Goal: Task Accomplishment & Management: Use online tool/utility

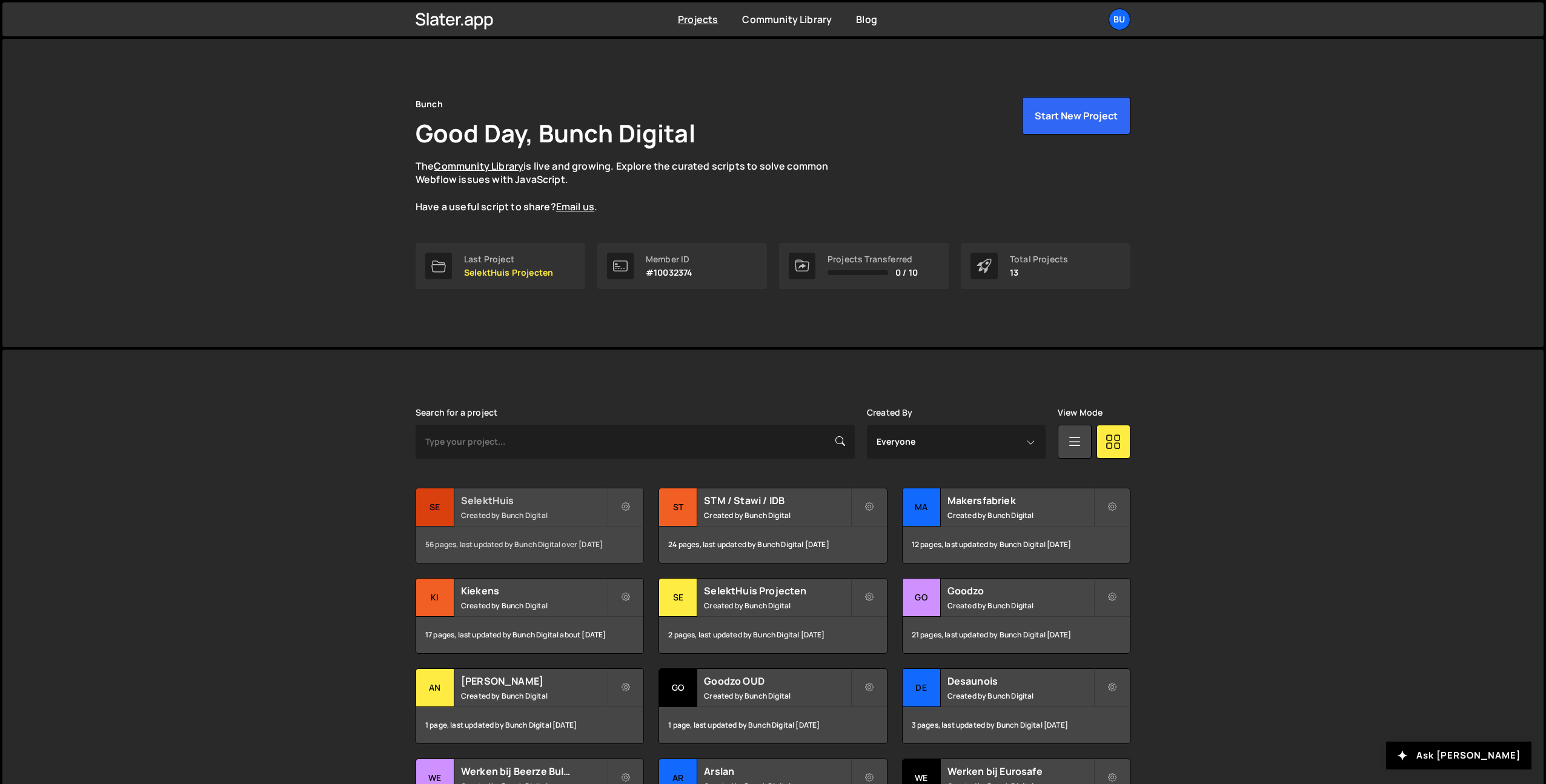
click at [591, 503] on h2 "SelektHuis" at bounding box center [533, 500] width 146 height 13
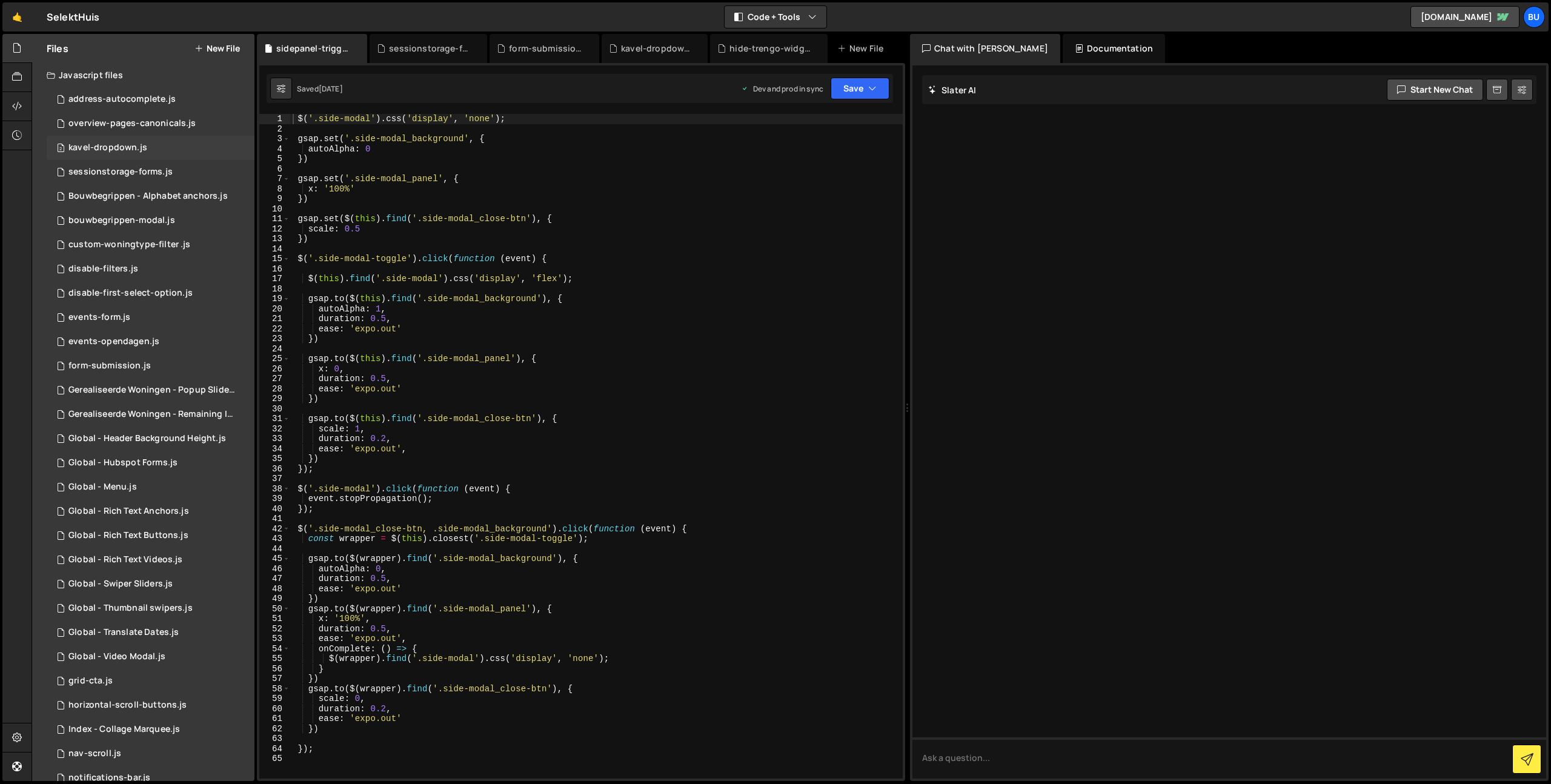
click at [177, 149] on div "2 kavel-dropdown.js 0" at bounding box center [150, 148] width 208 height 24
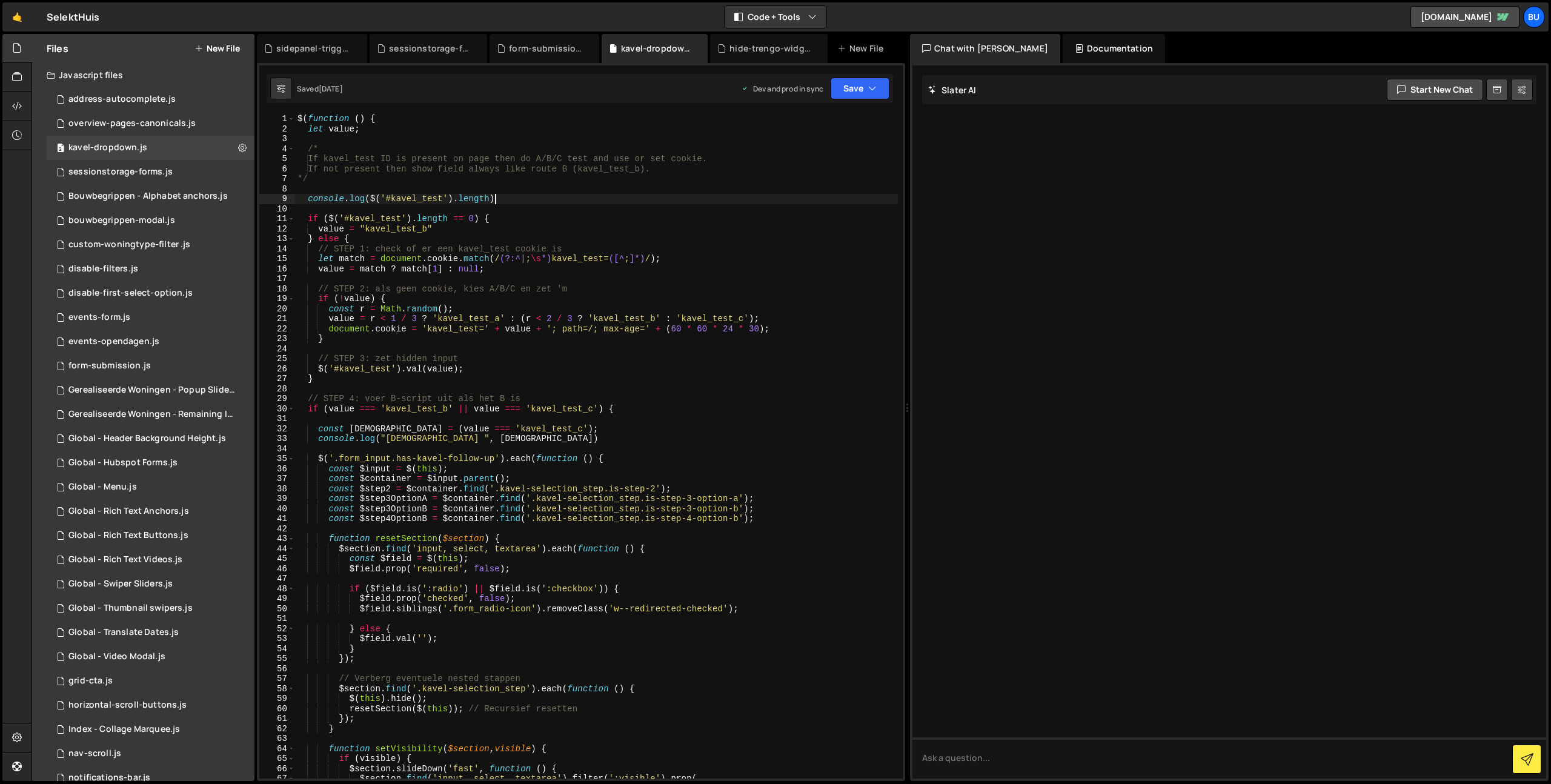
click at [526, 200] on div "$ ( function ( ) { let value ; /* If kavel_test ID is present on page then do A…" at bounding box center [596, 456] width 603 height 685
click at [514, 220] on div "$ ( function ( ) { let value ; /* If kavel_test ID is present on page then do A…" at bounding box center [596, 456] width 603 height 685
drag, startPoint x: 536, startPoint y: 198, endPoint x: 526, endPoint y: 203, distance: 11.2
click at [536, 198] on div "$ ( function ( ) { let value ; /* If kavel_test ID is present on page then do A…" at bounding box center [596, 456] width 603 height 685
drag, startPoint x: 510, startPoint y: 218, endPoint x: 514, endPoint y: 211, distance: 8.1
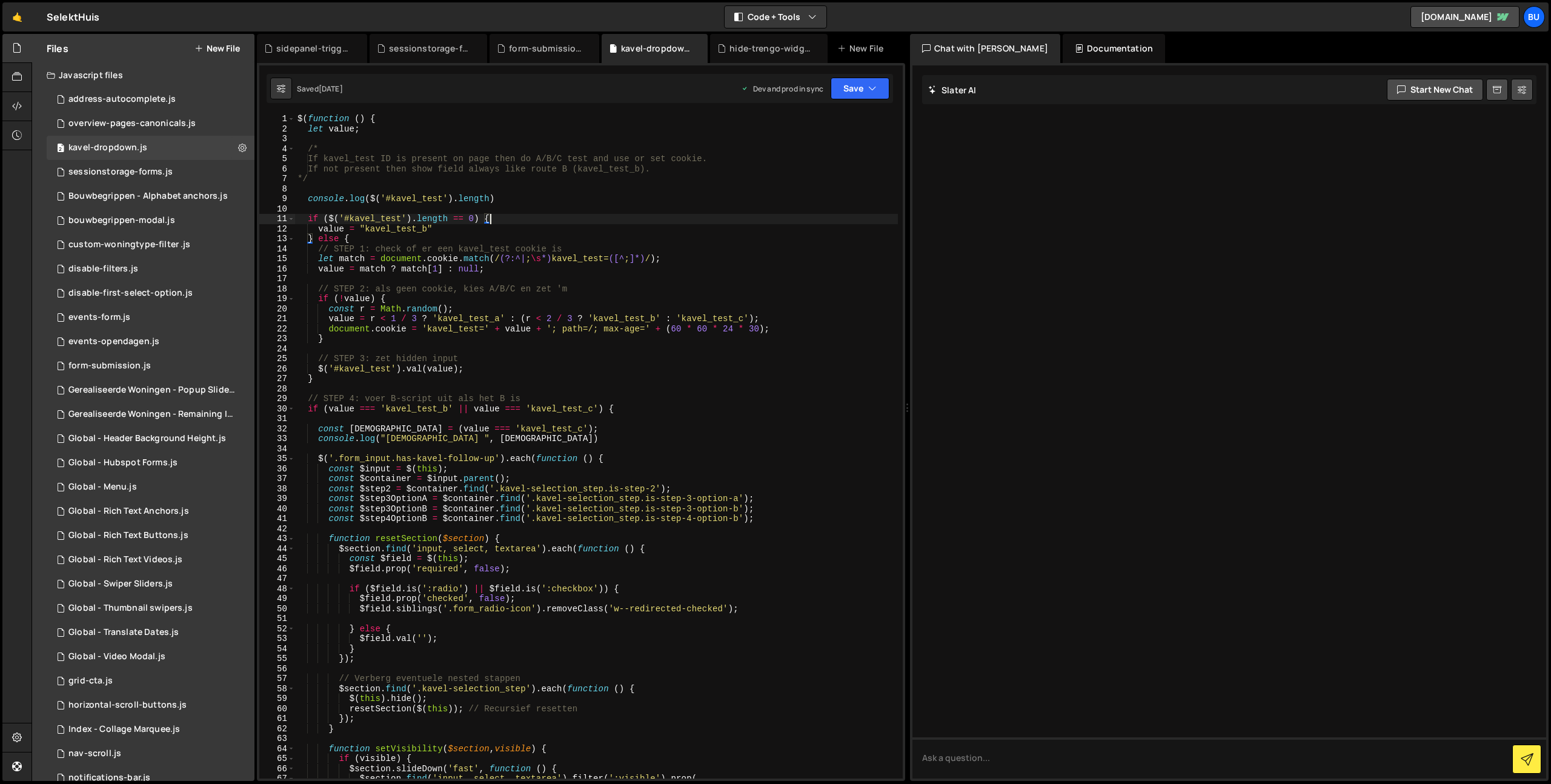
click at [510, 218] on div "$ ( function ( ) { let value ; /* If kavel_test ID is present on page then do A…" at bounding box center [596, 456] width 603 height 685
click at [527, 194] on div "$ ( function ( ) { let value ; /* If kavel_test ID is present on page then do A…" at bounding box center [596, 456] width 603 height 685
click at [512, 218] on div "$ ( function ( ) { let value ; /* If kavel_test ID is present on page then do A…" at bounding box center [596, 456] width 603 height 685
click at [527, 198] on div "$ ( function ( ) { let value ; /* If kavel_test ID is present on page then do A…" at bounding box center [596, 456] width 603 height 685
drag, startPoint x: 509, startPoint y: 218, endPoint x: 519, endPoint y: 199, distance: 21.5
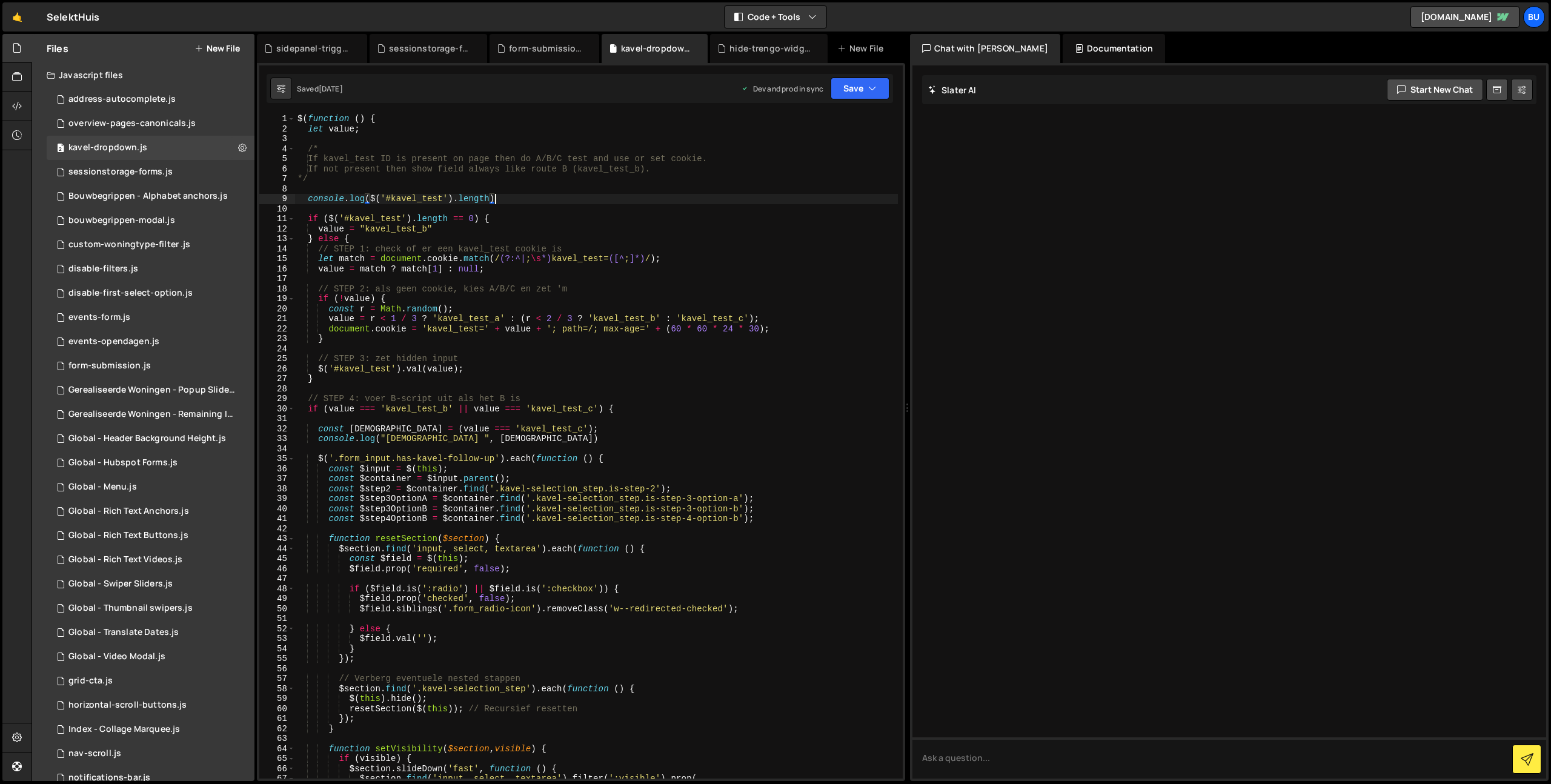
click at [509, 218] on div "$ ( function ( ) { let value ; /* If kavel_test ID is present on page then do A…" at bounding box center [596, 456] width 603 height 685
click at [527, 195] on div "$ ( function ( ) { let value ; /* If kavel_test ID is present on page then do A…" at bounding box center [596, 456] width 603 height 685
drag, startPoint x: 507, startPoint y: 219, endPoint x: 509, endPoint y: 204, distance: 15.1
click at [507, 218] on div "$ ( function ( ) { let value ; /* If kavel_test ID is present on page then do A…" at bounding box center [596, 456] width 603 height 685
drag, startPoint x: 392, startPoint y: 229, endPoint x: 369, endPoint y: 226, distance: 23.2
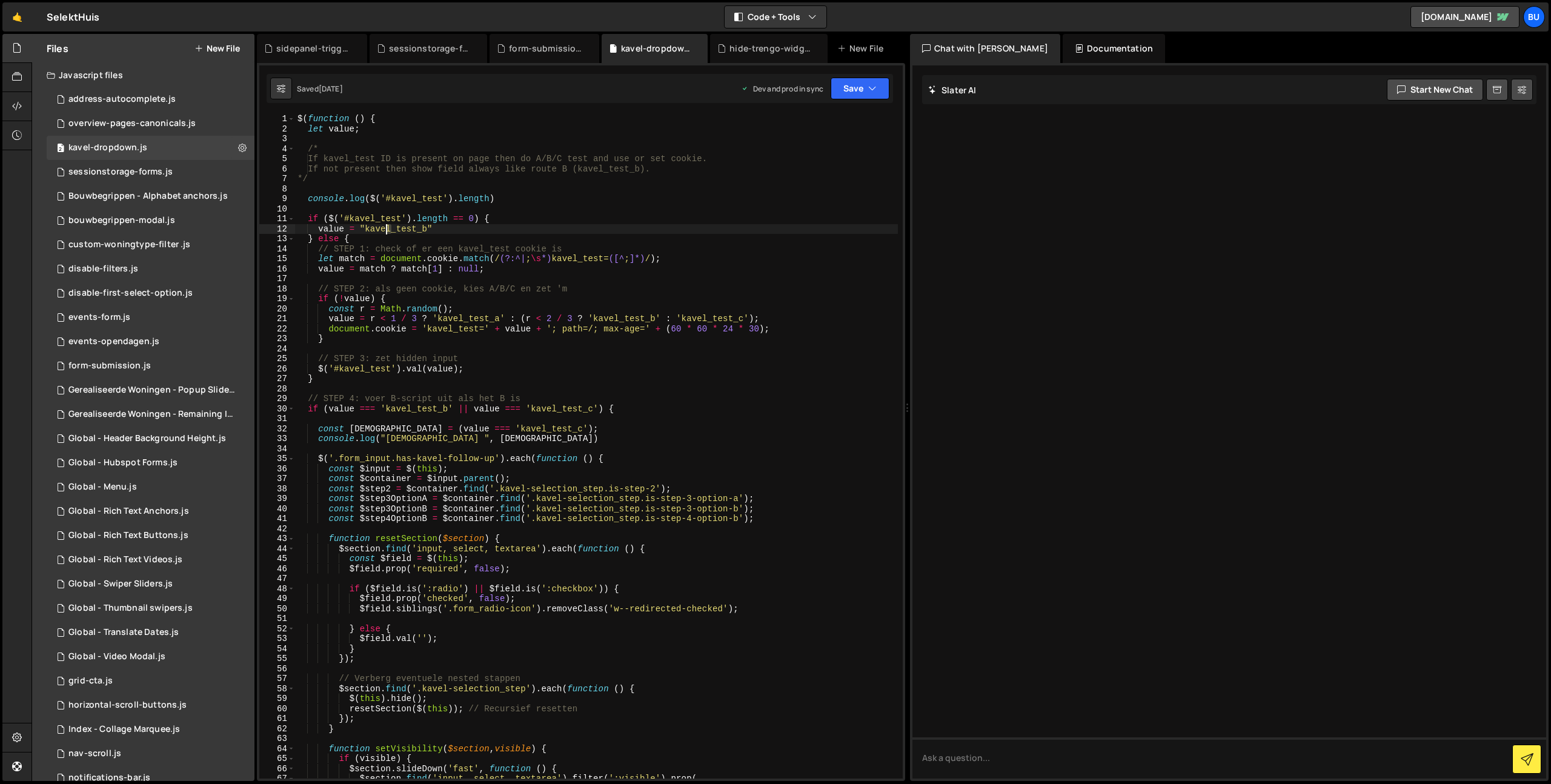
click at [371, 230] on div "$ ( function ( ) { let value ; /* If kavel_test ID is present on page then do A…" at bounding box center [596, 456] width 603 height 685
click at [612, 237] on div "$ ( function ( ) { let value ; /* If kavel_test ID is present on page then do A…" at bounding box center [596, 456] width 603 height 685
click at [373, 228] on div "$ ( function ( ) { let value ; /* If kavel_test ID is present on page then do A…" at bounding box center [596, 456] width 603 height 685
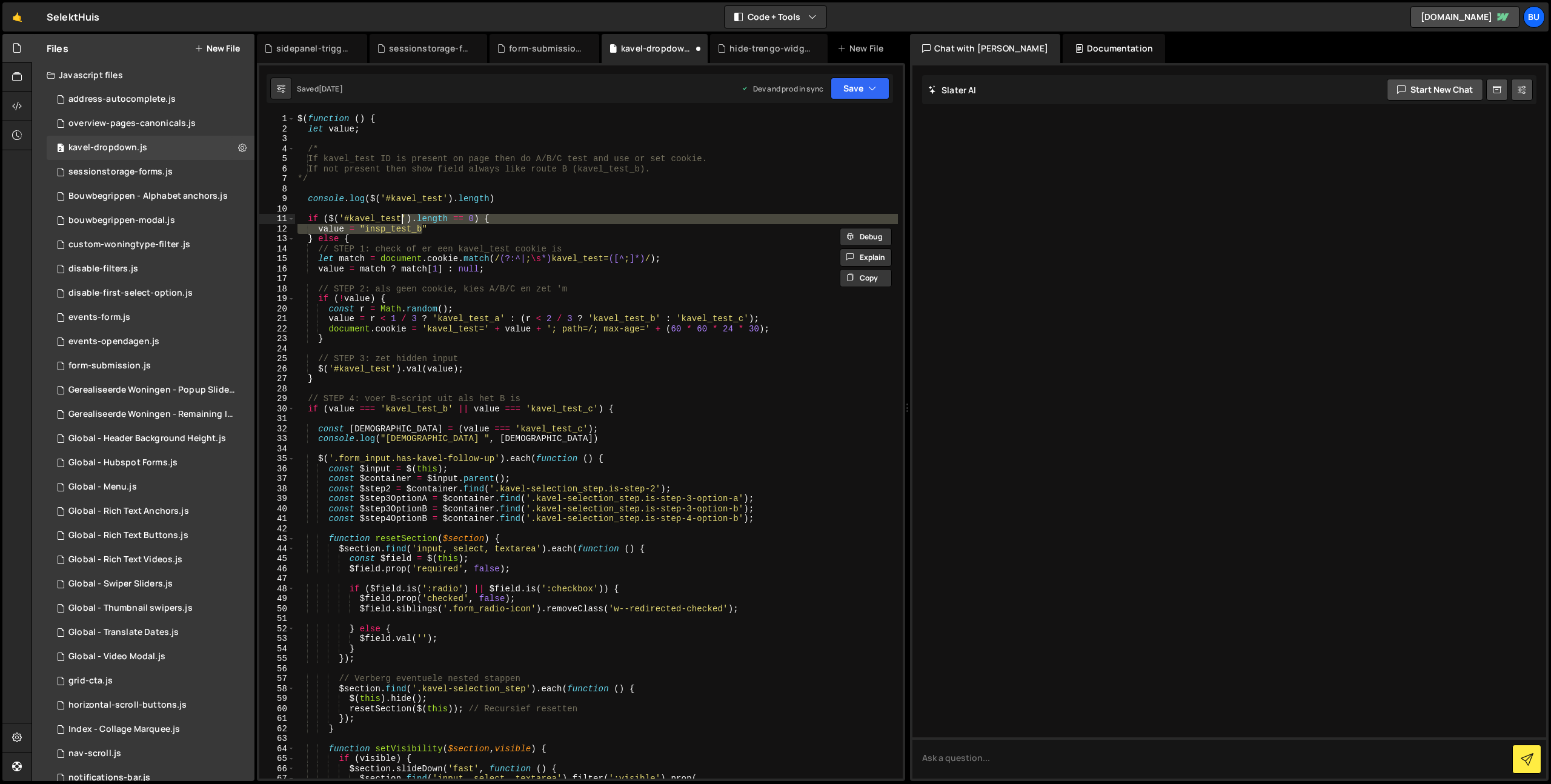
drag, startPoint x: 373, startPoint y: 228, endPoint x: 410, endPoint y: 222, distance: 37.5
click at [419, 223] on div "$ ( function ( ) { let value ; /* If kavel_test ID is present on page then do A…" at bounding box center [596, 456] width 603 height 685
click at [450, 286] on div "$ ( function ( ) { let value ; /* If kavel_test ID is present on page then do A…" at bounding box center [596, 456] width 603 height 685
click at [401, 230] on div "$ ( function ( ) { let value ; /* If kavel_test ID is present on page then do A…" at bounding box center [596, 456] width 603 height 685
click at [402, 230] on div "$ ( function ( ) { let value ; /* If kavel_test ID is present on page then do A…" at bounding box center [596, 456] width 603 height 685
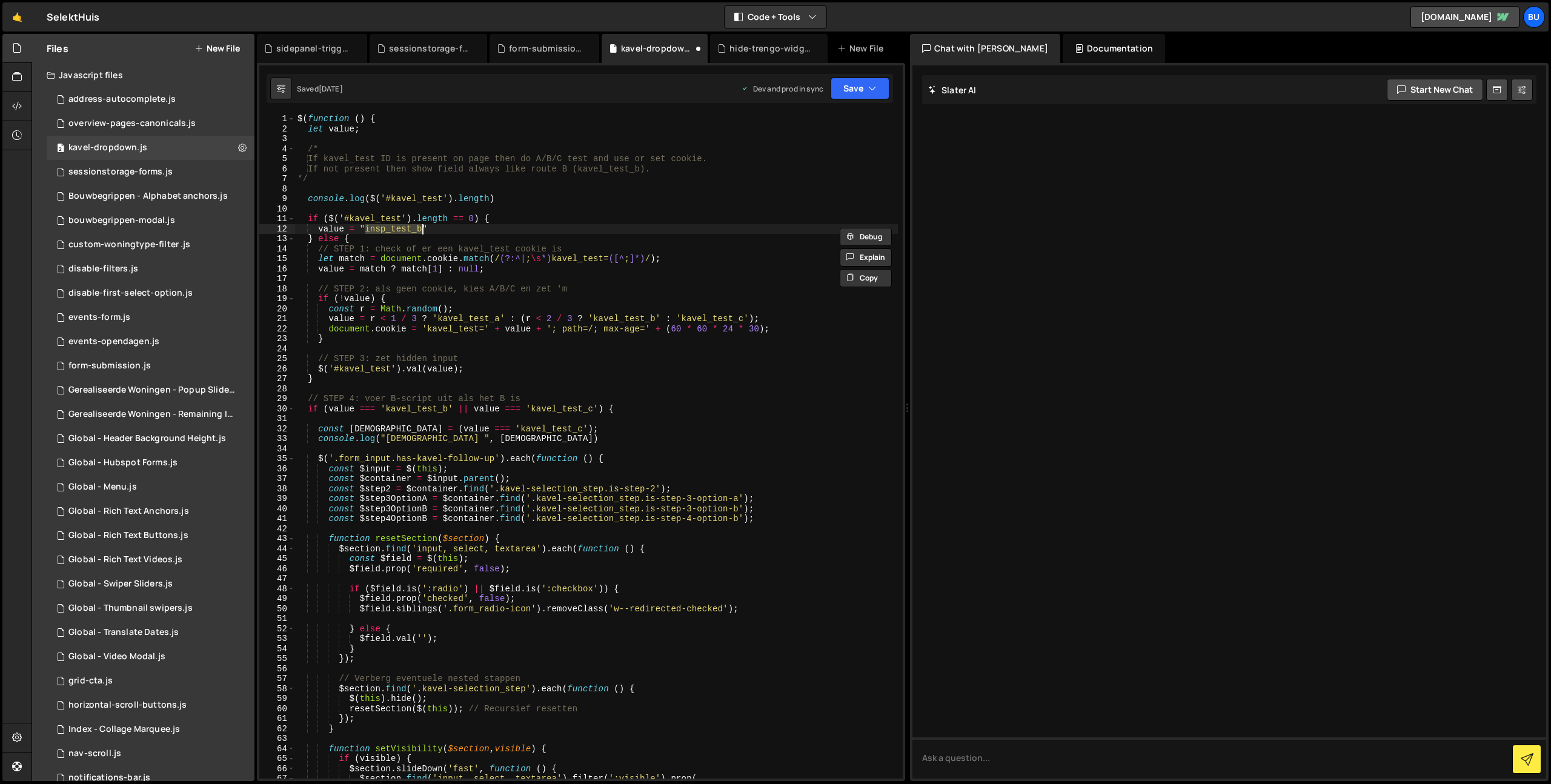
click at [479, 318] on div "$ ( function ( ) { let value ; /* If kavel_test ID is present on page then do A…" at bounding box center [596, 456] width 603 height 685
drag, startPoint x: 545, startPoint y: 292, endPoint x: 536, endPoint y: 293, distance: 9.1
click at [545, 292] on div "$ ( function ( ) { let value ; /* If kavel_test ID is present on page then do A…" at bounding box center [596, 456] width 603 height 685
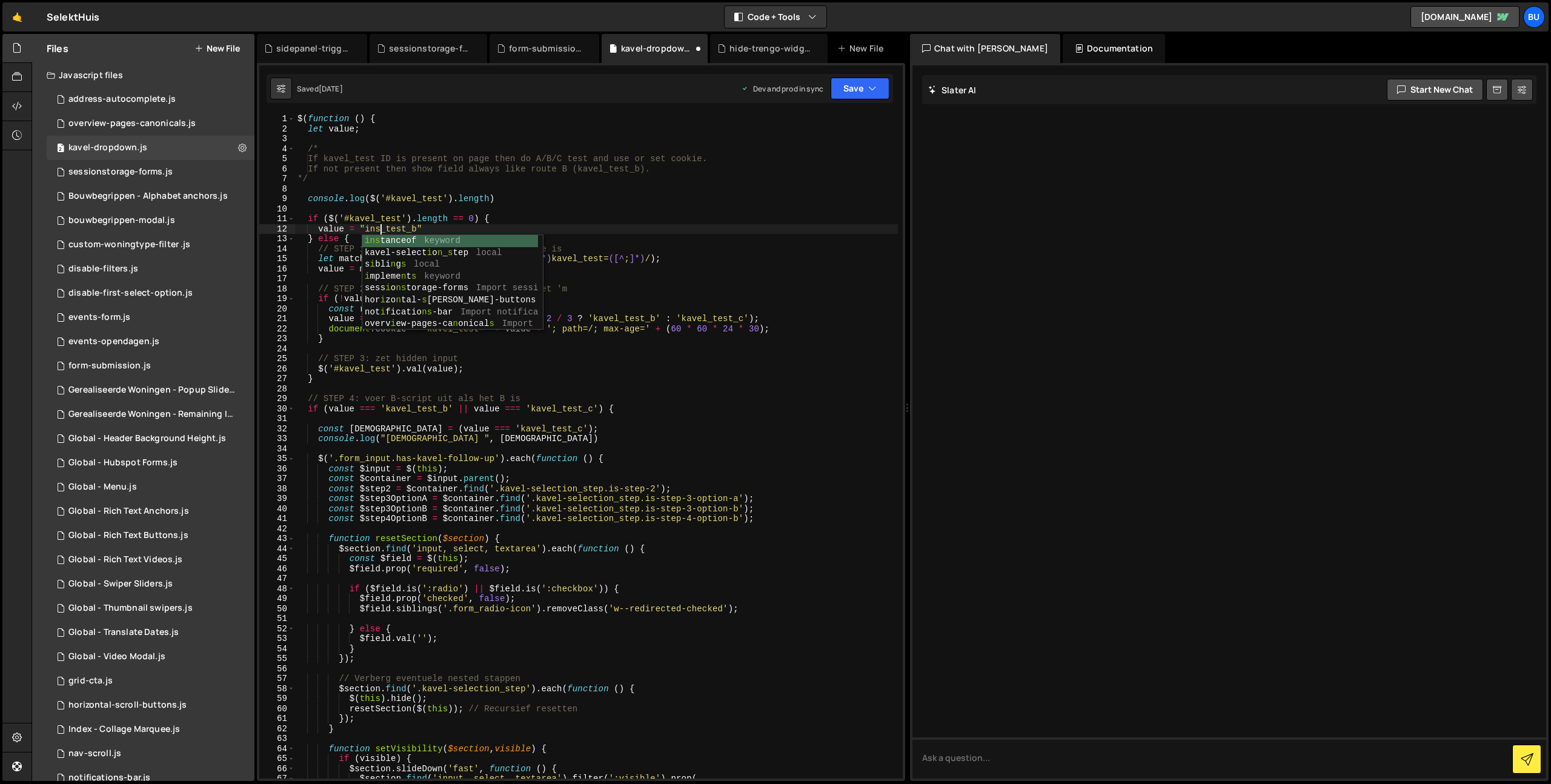
scroll to position [0, 5]
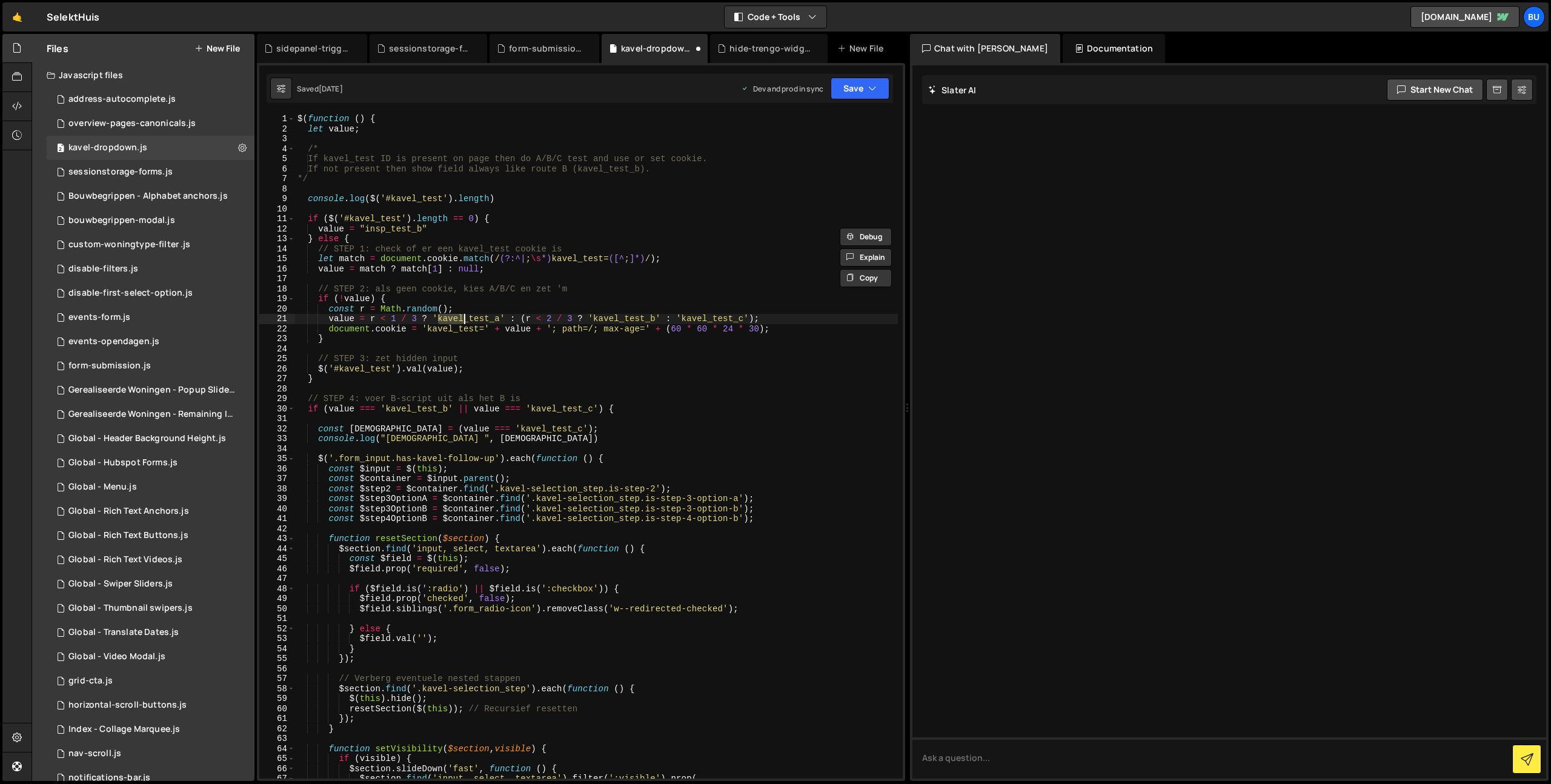
drag, startPoint x: 439, startPoint y: 317, endPoint x: 462, endPoint y: 318, distance: 23.0
click at [462, 319] on div "$ ( function ( ) { let value ; /* If kavel_test ID is present on page then do A…" at bounding box center [596, 456] width 603 height 685
click at [610, 360] on div "$ ( function ( ) { let value ; /* If kavel_test ID is present on page then do A…" at bounding box center [596, 456] width 603 height 685
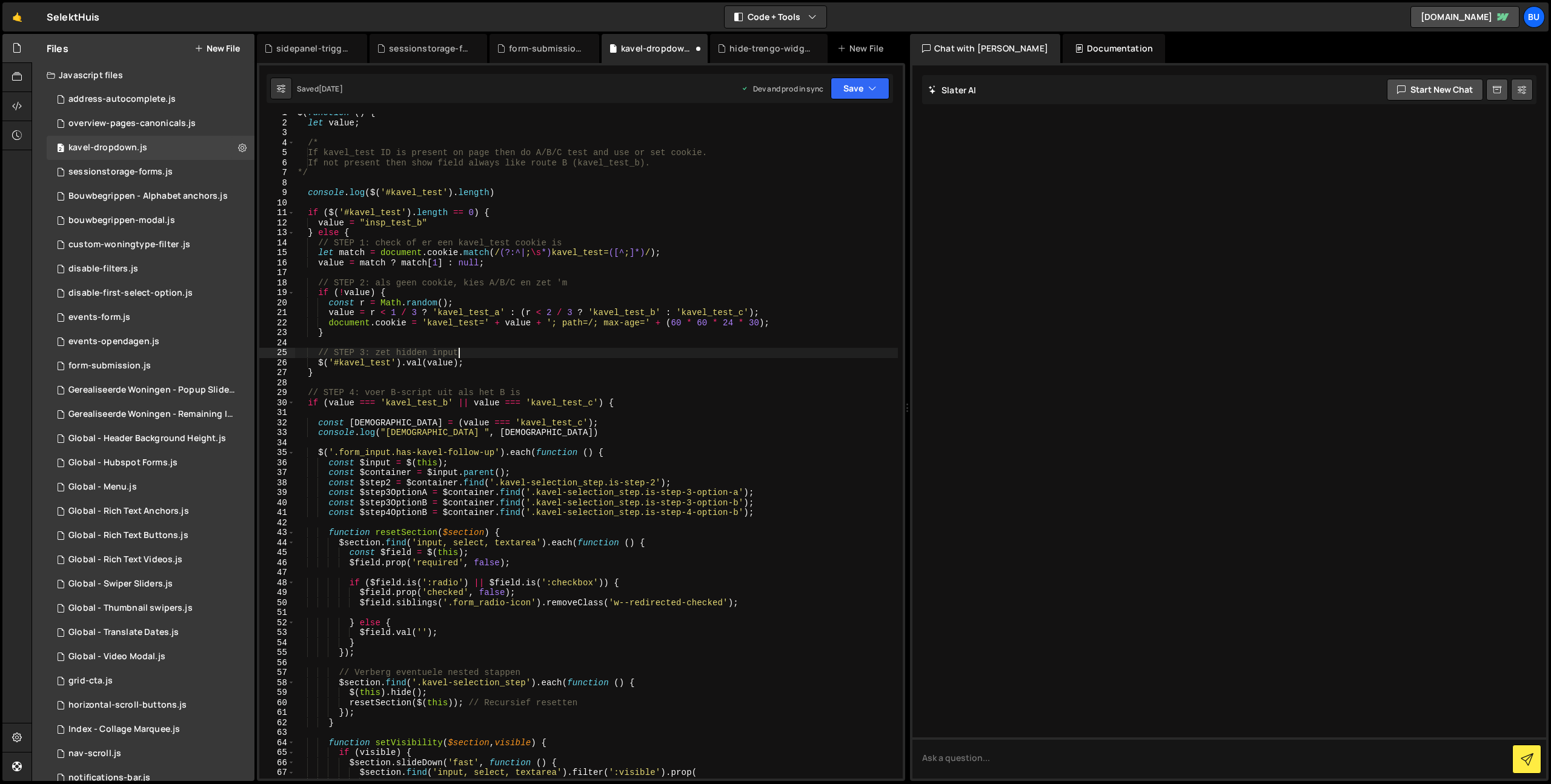
type textarea "value = "kavel_test_b""
click at [457, 225] on div "$ ( function ( ) { let value ; /* If kavel_test ID is present on page then do A…" at bounding box center [596, 450] width 603 height 685
drag, startPoint x: 364, startPoint y: 224, endPoint x: 417, endPoint y: 219, distance: 53.2
click at [420, 219] on div "$ ( function ( ) { let value ; /* If kavel_test ID is present on page then do A…" at bounding box center [596, 450] width 603 height 685
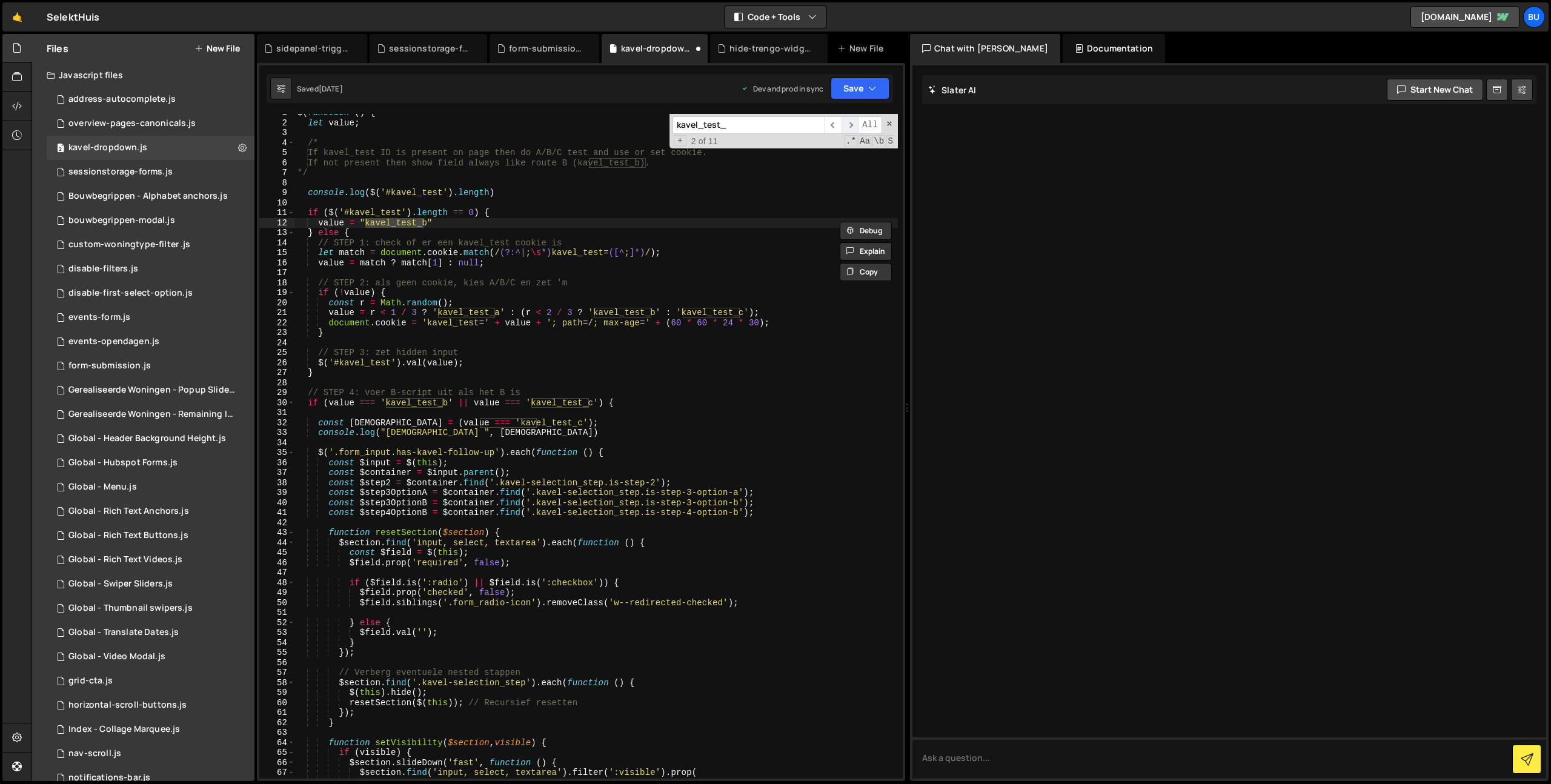
click at [853, 126] on span "​" at bounding box center [849, 125] width 17 height 17
click at [853, 124] on span "​" at bounding box center [849, 125] width 17 height 17
click at [853, 124] on span "​" at bounding box center [849, 125] width 17 height 17
click at [853, 124] on span "​" at bounding box center [849, 125] width 17 height 17
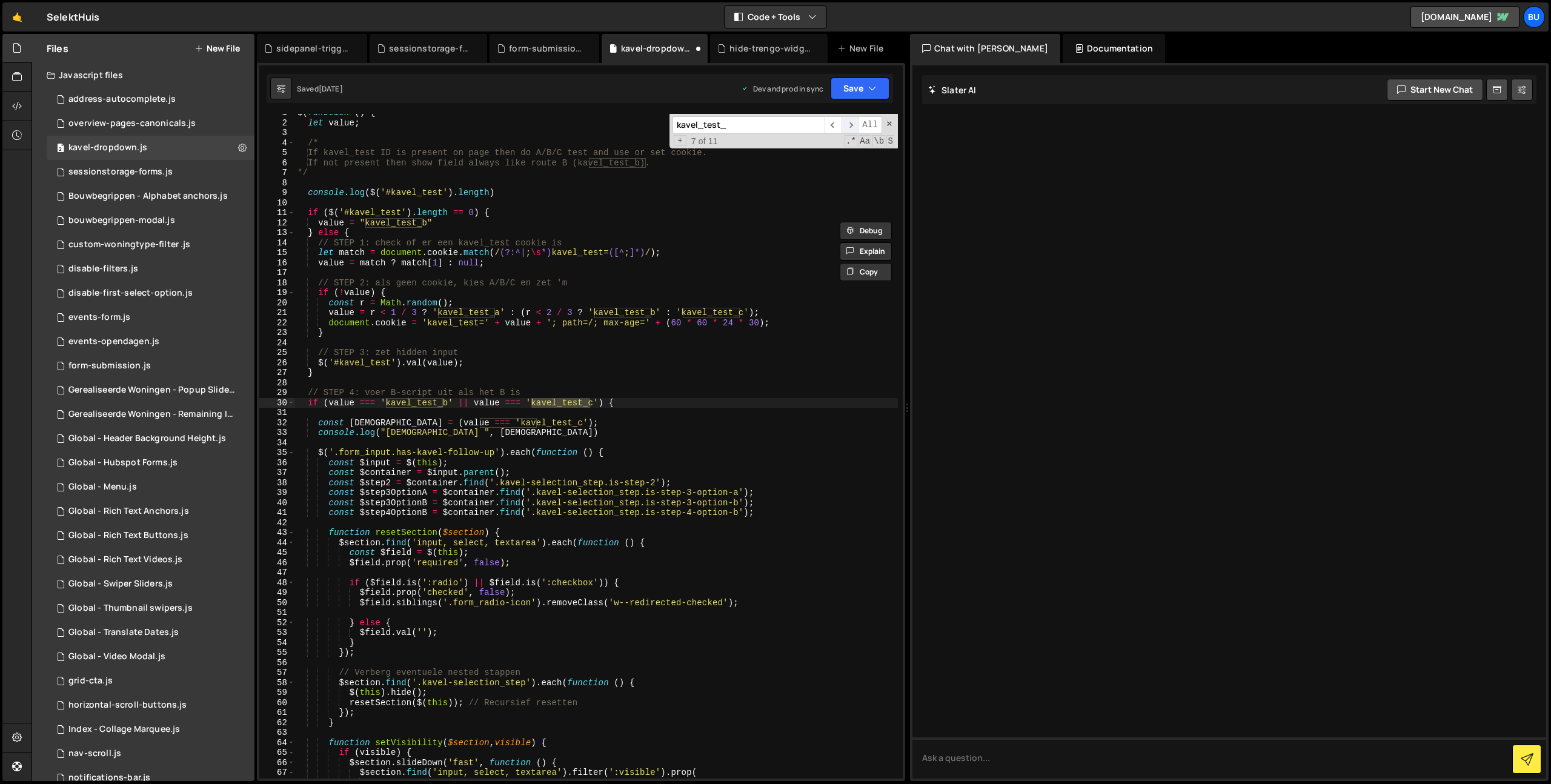
click at [853, 124] on span "​" at bounding box center [849, 125] width 17 height 17
click at [853, 123] on span "​" at bounding box center [849, 125] width 17 height 17
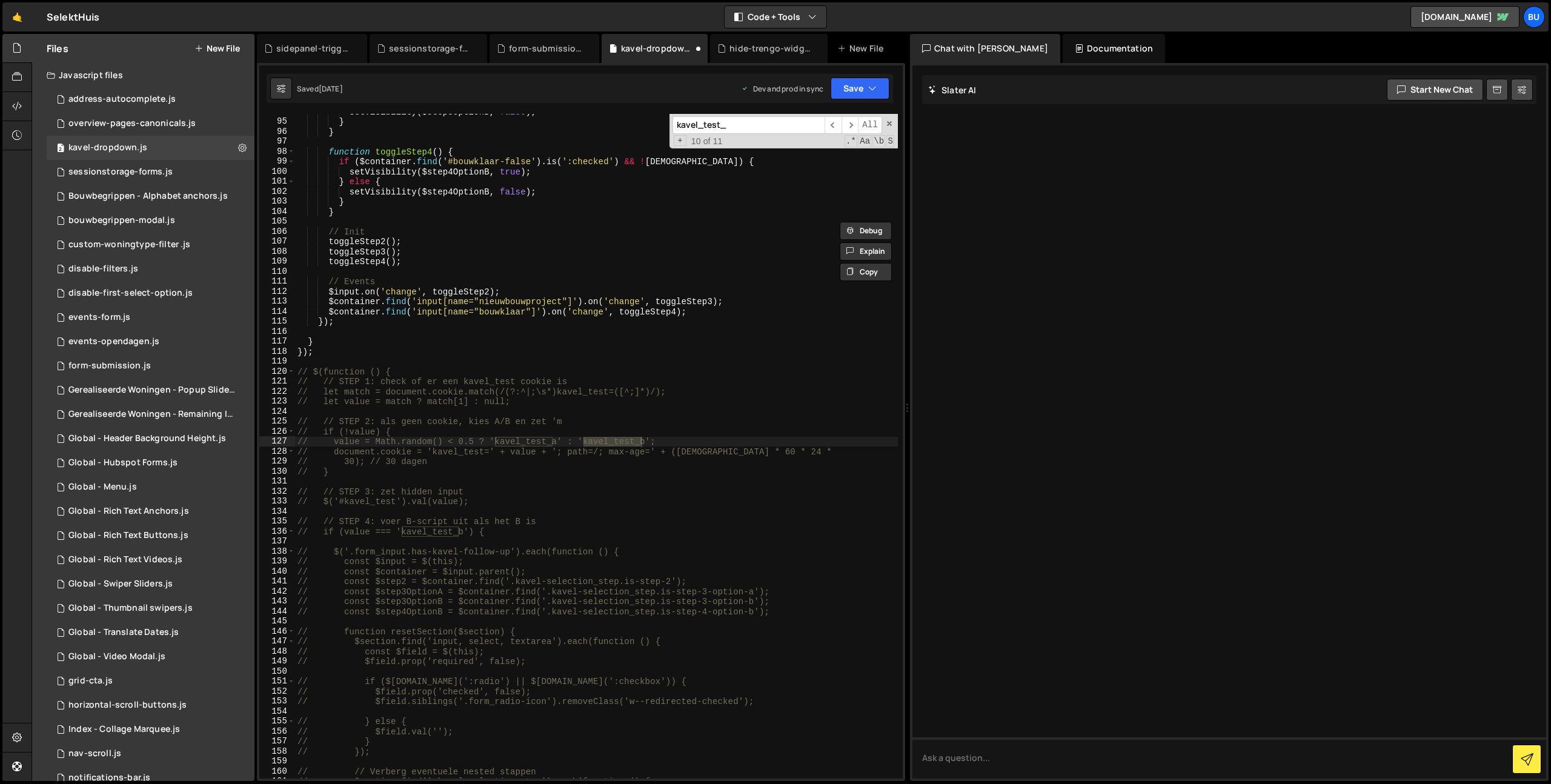
click at [439, 362] on div "setVisibility ( $step3OptionB , false ) ; } } function toggleStep4 ( ) { if ( $…" at bounding box center [596, 449] width 603 height 685
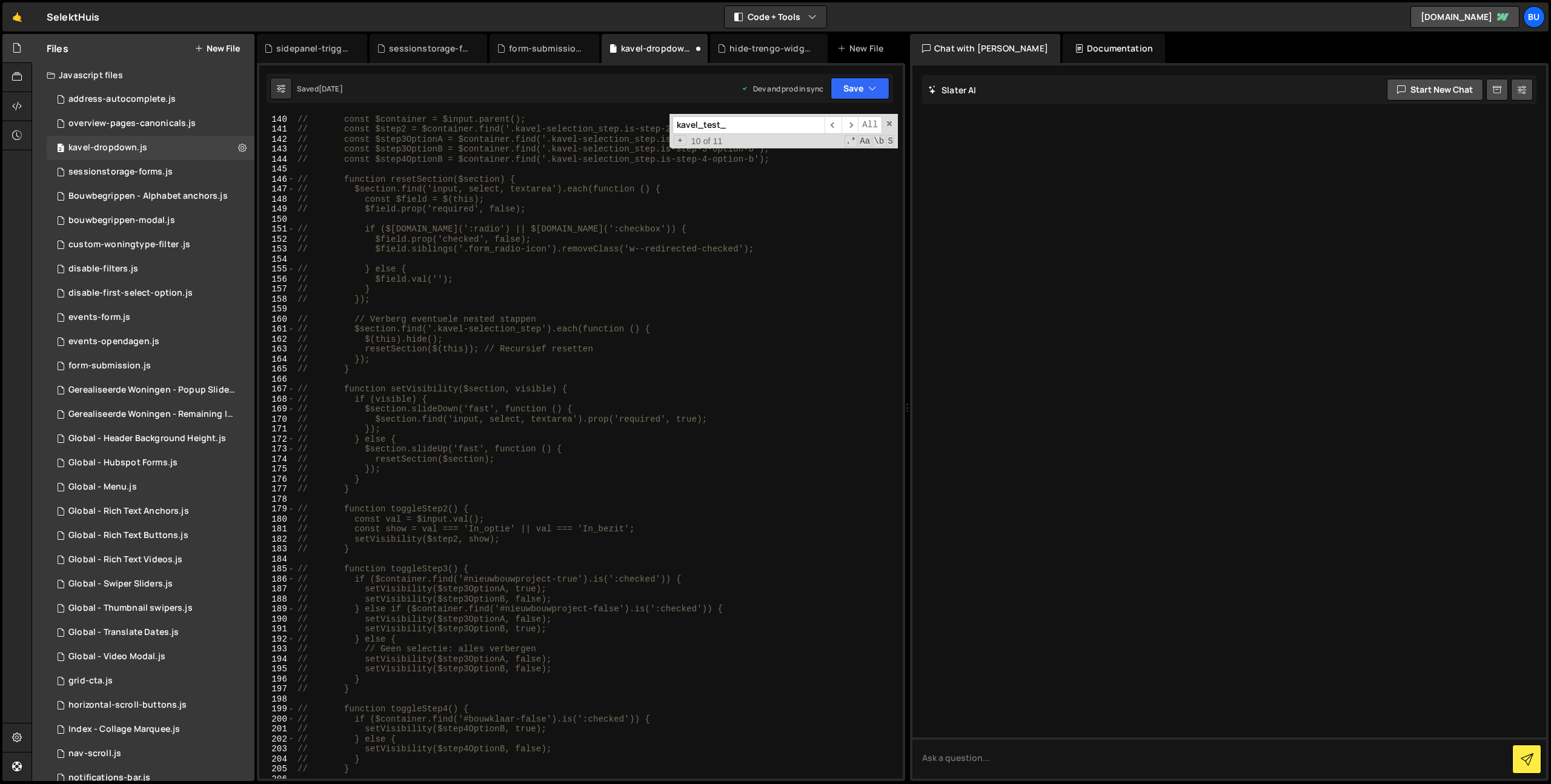
scroll to position [1635, 0]
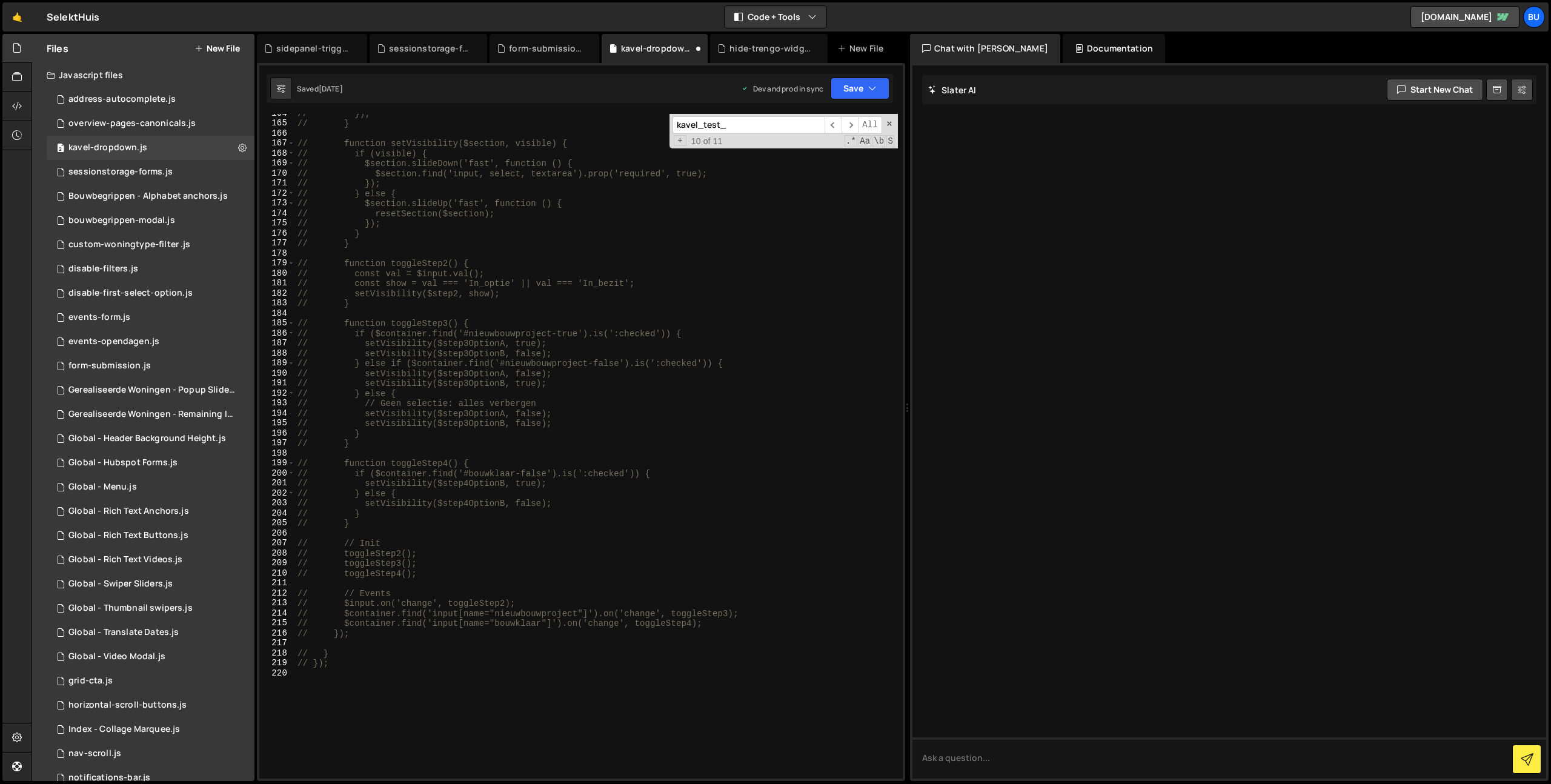
click at [396, 738] on div "// }); // } // function setVisibility($section, visible) { // if (visible) { //…" at bounding box center [596, 450] width 603 height 685
type textarea "// });"
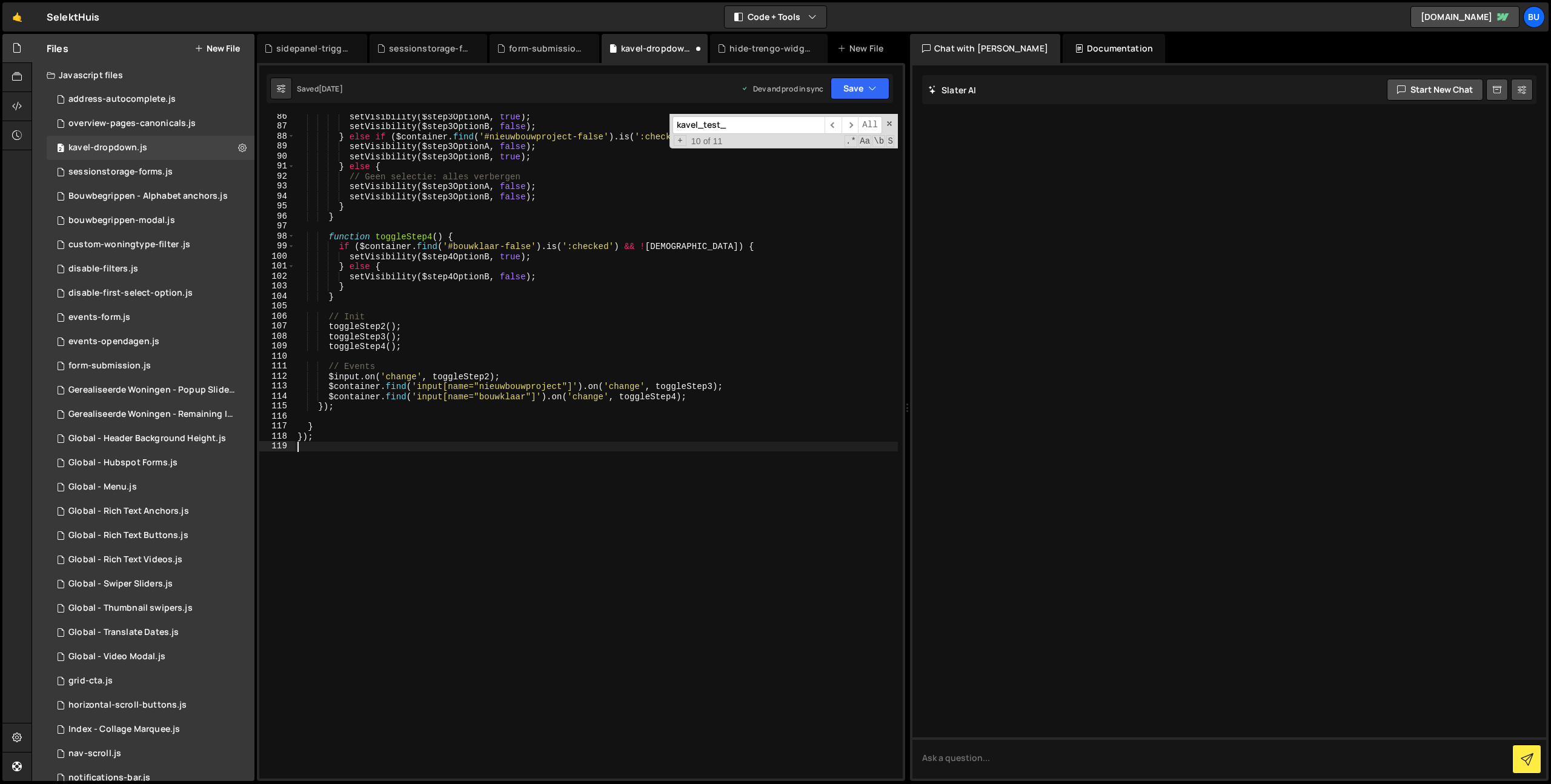
scroll to position [853, 0]
drag, startPoint x: 765, startPoint y: 212, endPoint x: 773, endPoint y: 185, distance: 28.2
click at [765, 212] on div "setVisibility ( $step3OptionA , true ) ; setVisibility ( $step3OptionB , false …" at bounding box center [596, 453] width 603 height 685
click at [851, 125] on span "​" at bounding box center [849, 125] width 17 height 17
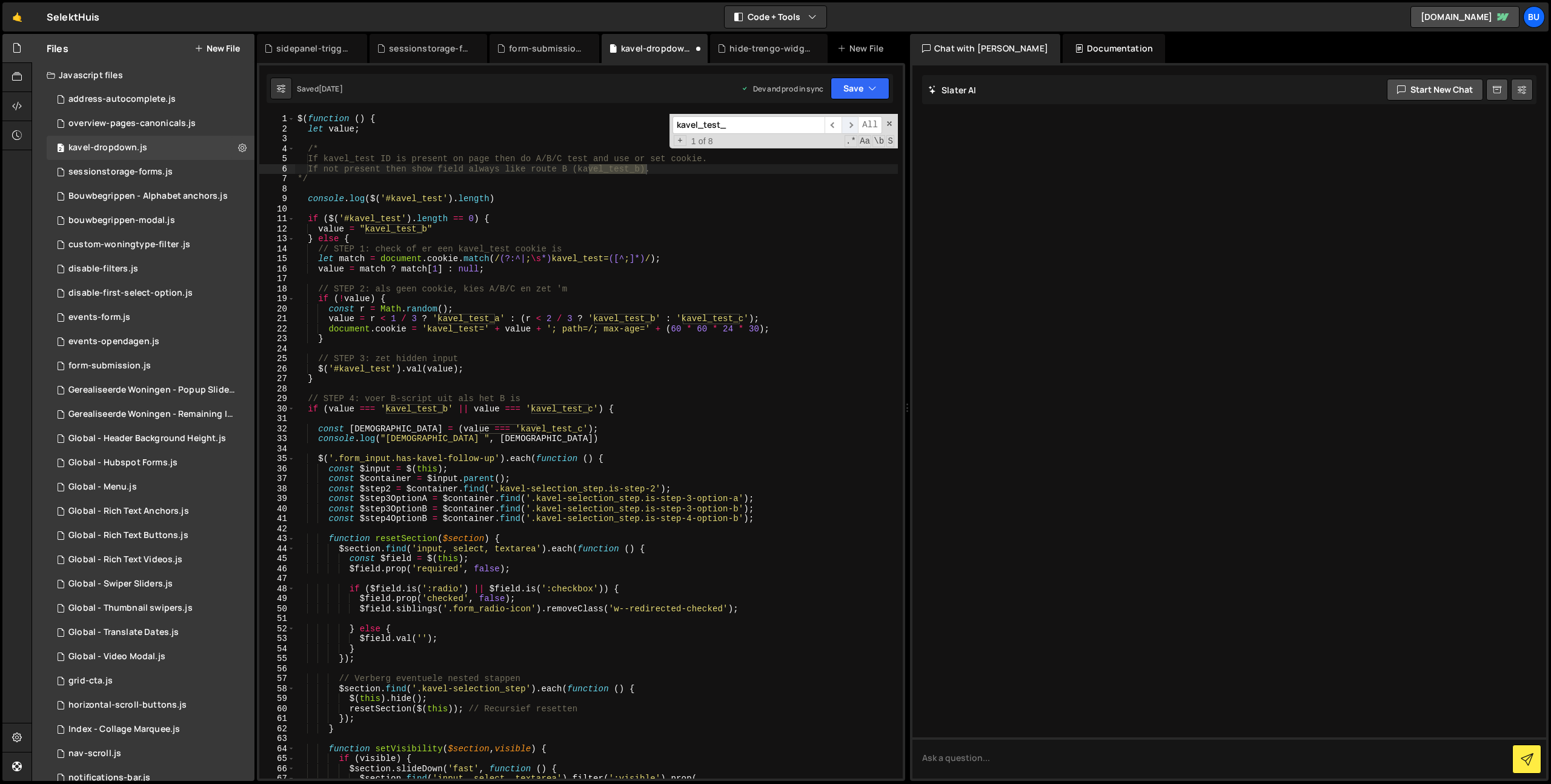
click at [850, 123] on span "​" at bounding box center [849, 125] width 17 height 17
click at [851, 123] on span "​" at bounding box center [849, 125] width 17 height 17
click at [849, 123] on span "​" at bounding box center [849, 125] width 17 height 17
click at [849, 124] on span "​" at bounding box center [849, 125] width 17 height 17
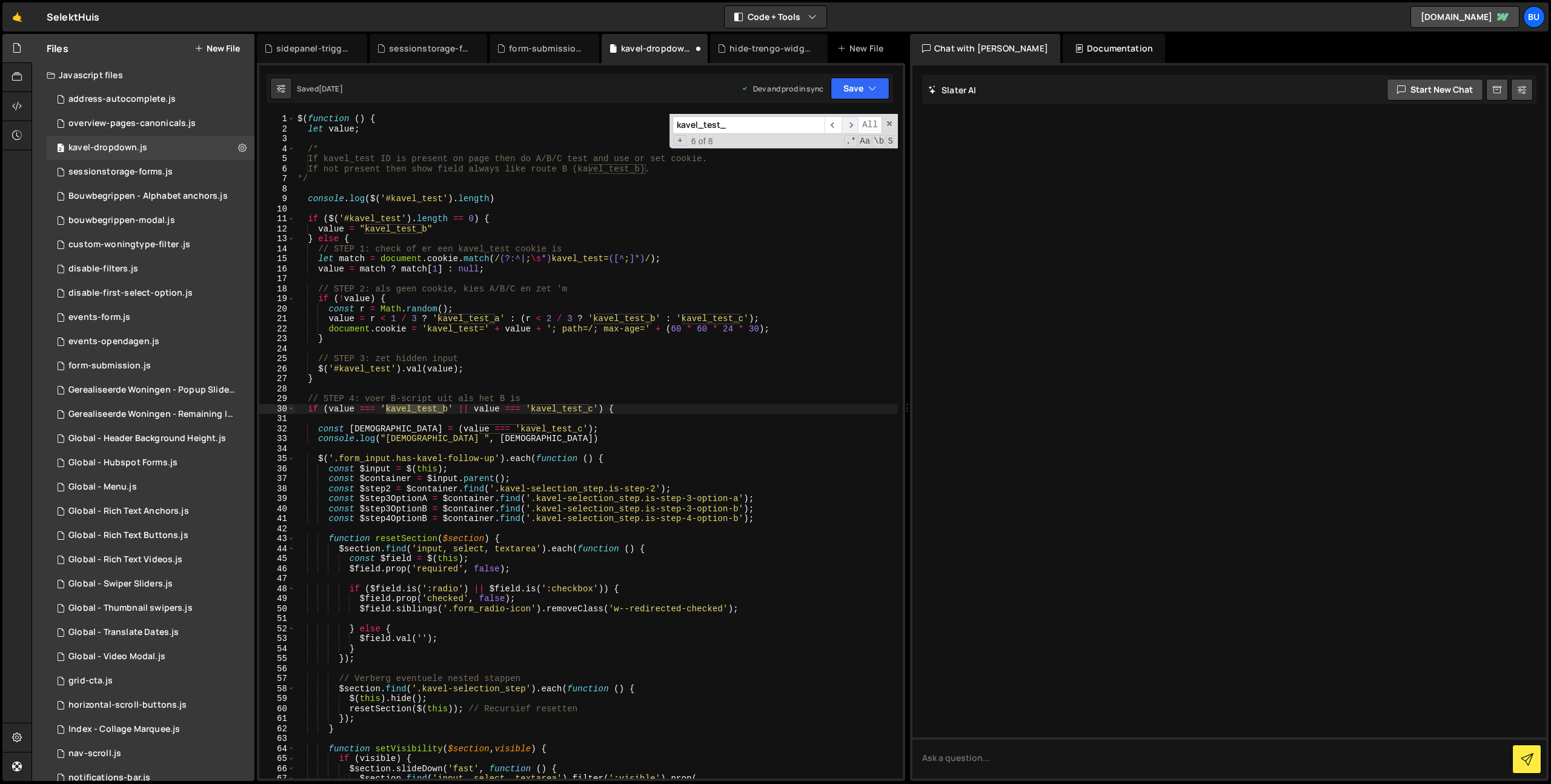
click at [849, 124] on span "​" at bounding box center [849, 125] width 17 height 17
click at [851, 124] on span "​" at bounding box center [849, 125] width 17 height 17
click at [637, 404] on div "$ ( function ( ) { let value ; /* If kavel_test ID is present on page then do A…" at bounding box center [596, 456] width 603 height 685
click at [427, 133] on div "$ ( function ( ) { let value ; /* If kavel_test ID is present on page then do A…" at bounding box center [596, 456] width 603 height 685
drag, startPoint x: 394, startPoint y: 227, endPoint x: 373, endPoint y: 228, distance: 21.0
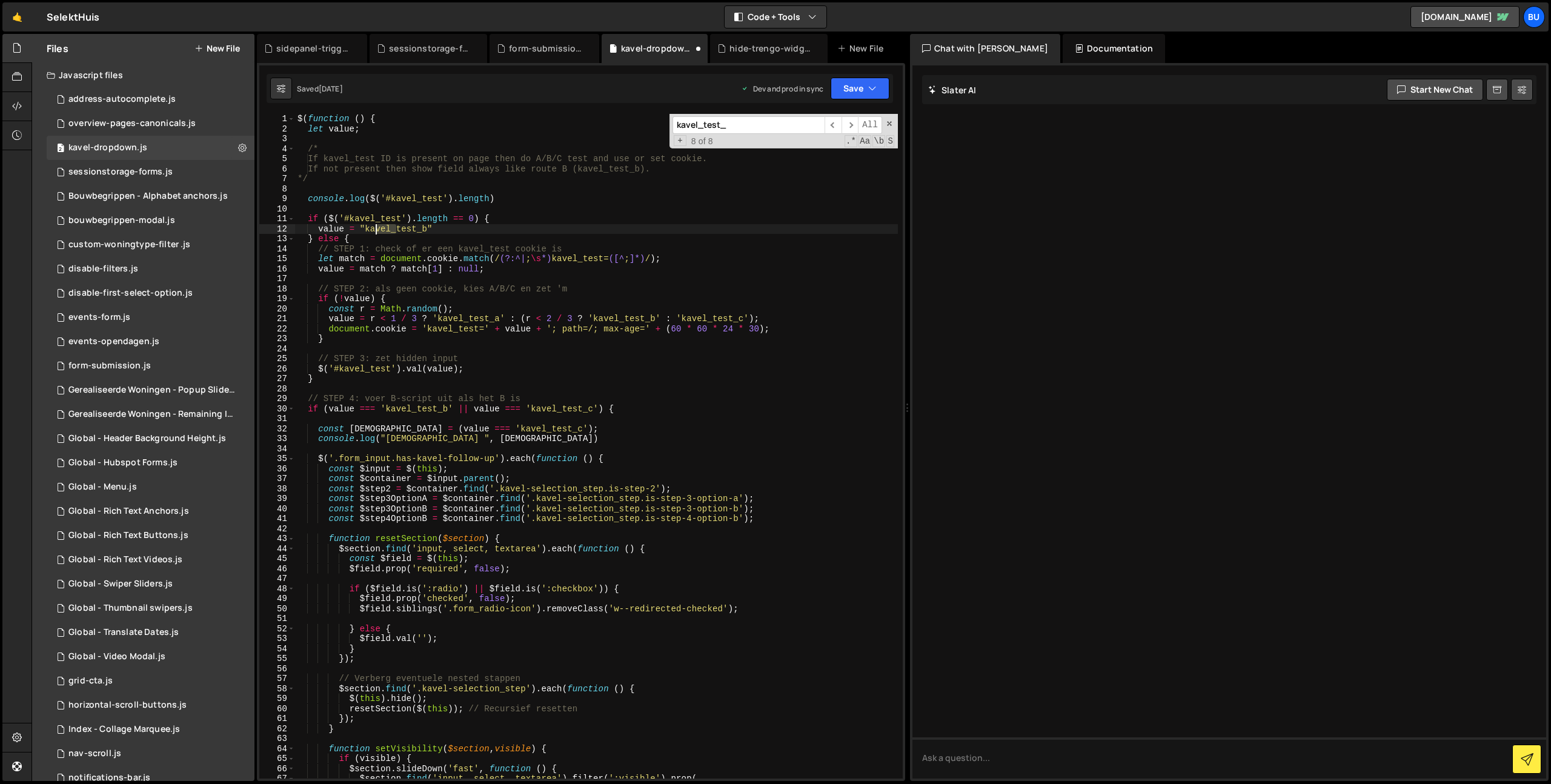
click at [373, 229] on div "$ ( function ( ) { let value ; /* If kavel_test ID is present on page then do A…" at bounding box center [596, 456] width 603 height 685
click at [362, 230] on div "$ ( function ( ) { let value ; /* If kavel_test ID is present on page then do A…" at bounding box center [596, 456] width 603 height 685
click at [417, 231] on div "$ ( function ( ) { let value ; /* If kavel_test ID is present on page then do A…" at bounding box center [596, 456] width 603 height 685
click at [402, 245] on div "$ ( function ( ) { let value ; /* If kavel_test ID is present on page then do A…" at bounding box center [596, 456] width 603 height 685
drag, startPoint x: 366, startPoint y: 229, endPoint x: 417, endPoint y: 228, distance: 51.0
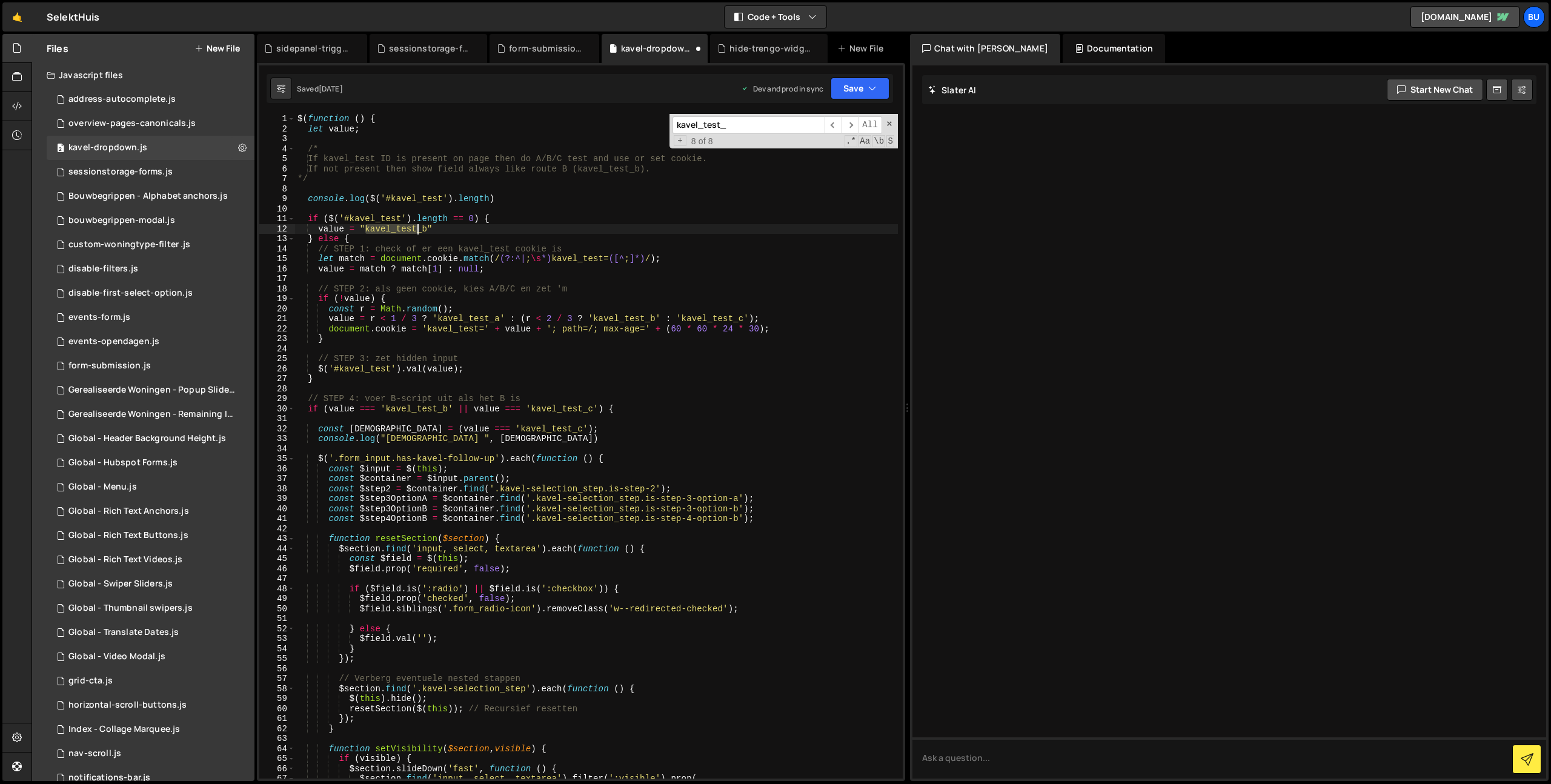
click at [419, 226] on div "$ ( function ( ) { let value ; /* If kavel_test ID is present on page then do A…" at bounding box center [596, 456] width 603 height 685
click at [421, 231] on div "$ ( function ( ) { let value ; /* If kavel_test ID is present on page then do A…" at bounding box center [596, 456] width 603 height 685
drag, startPoint x: 738, startPoint y: 118, endPoint x: 712, endPoint y: 121, distance: 26.2
click at [673, 124] on input "kavel_test_" at bounding box center [749, 125] width 152 height 17
type textarea "console.log($('#kavel_test').length)"
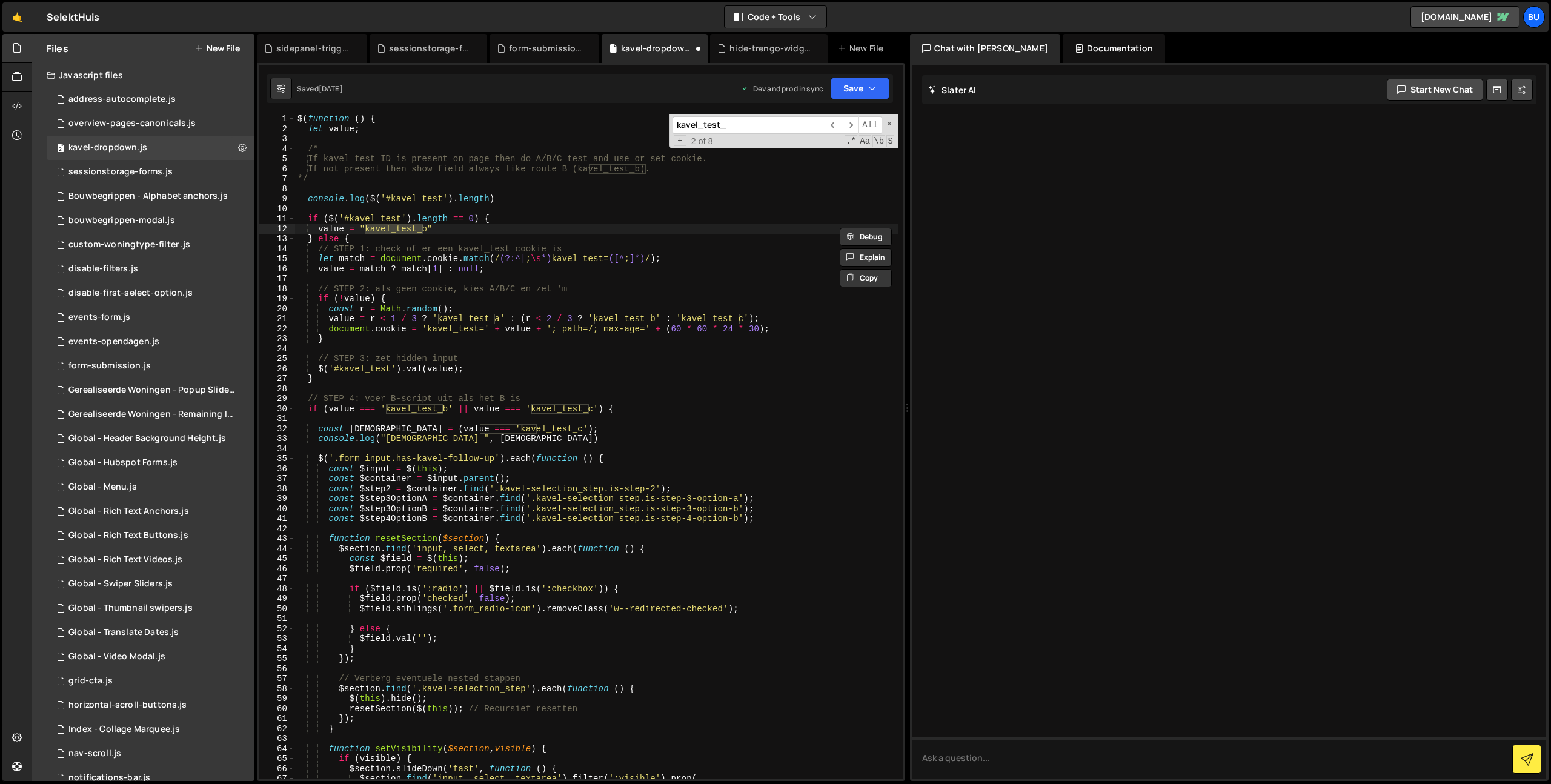
click at [651, 200] on div "$ ( function ( ) { let value ; /* If kavel_test ID is present on page then do A…" at bounding box center [596, 456] width 603 height 685
click at [644, 208] on div "$ ( function ( ) { let value ; /* If kavel_test ID is present on page then do A…" at bounding box center [596, 456] width 603 height 685
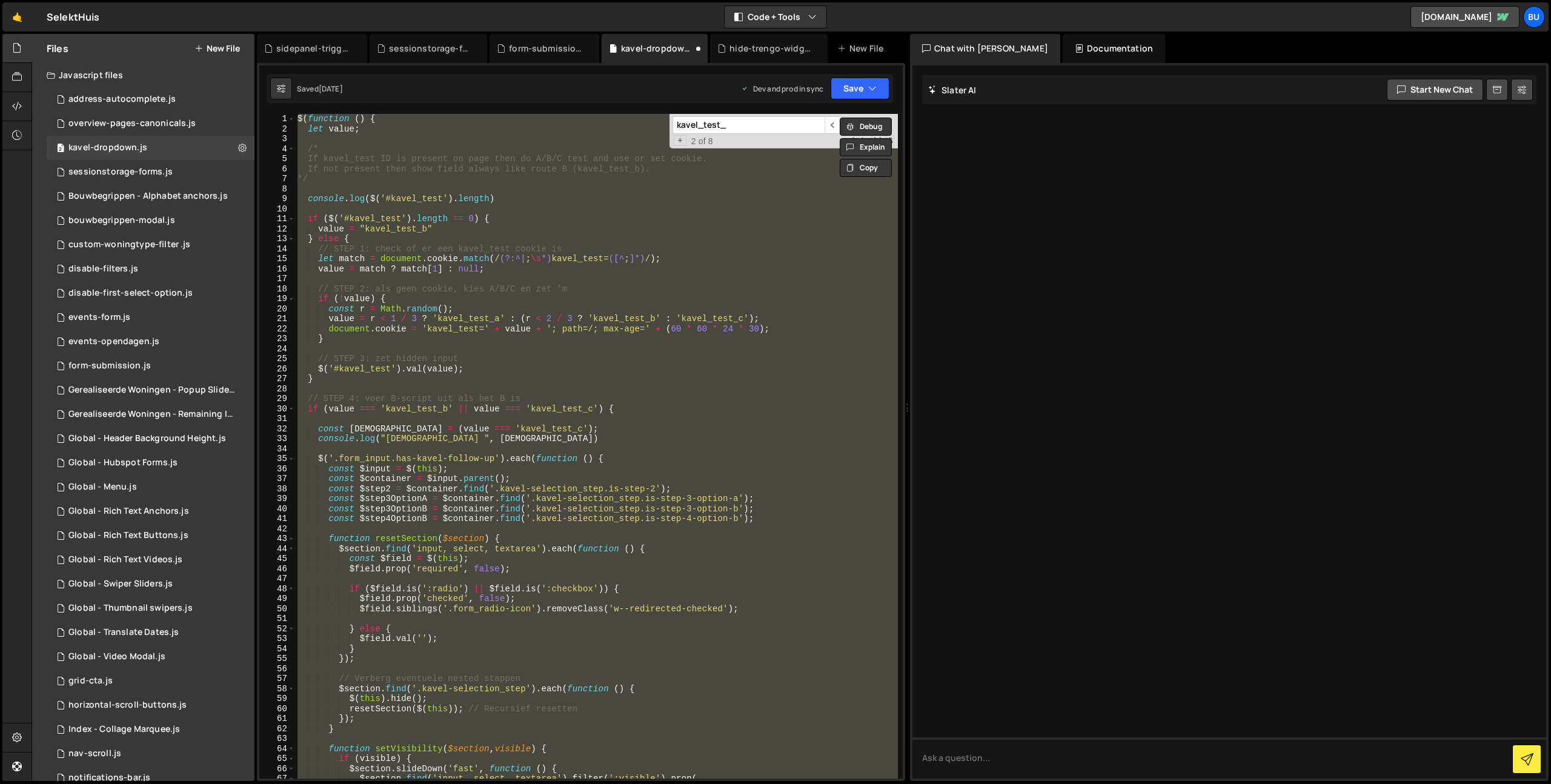
click at [739, 247] on div "$ ( function ( ) { let value ; /* If kavel_test ID is present on page then do A…" at bounding box center [596, 446] width 603 height 664
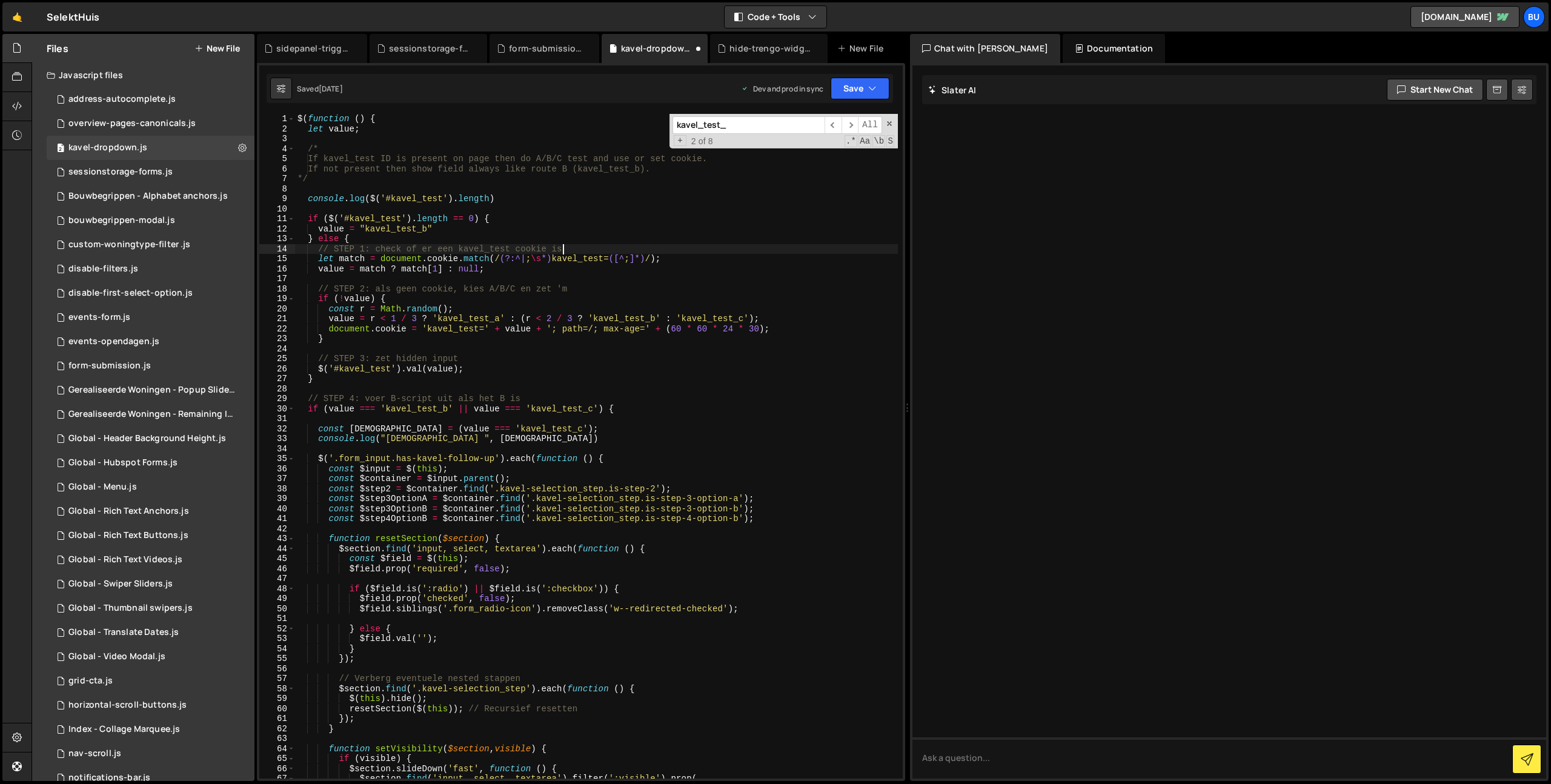
click at [783, 224] on div "$ ( function ( ) { let value ; /* If kavel_test ID is present on page then do A…" at bounding box center [596, 456] width 603 height 685
type textarea "});"
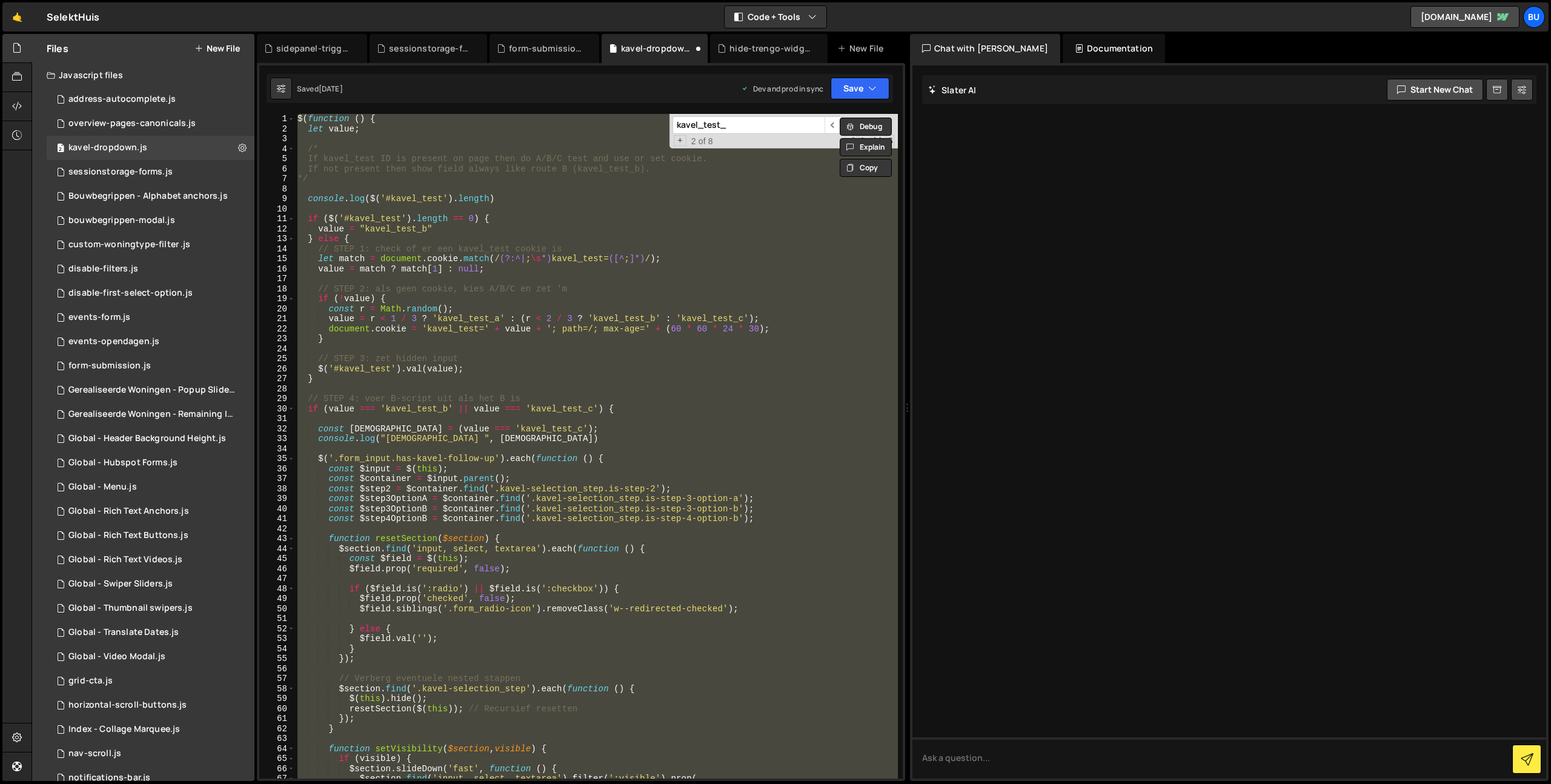
paste textarea
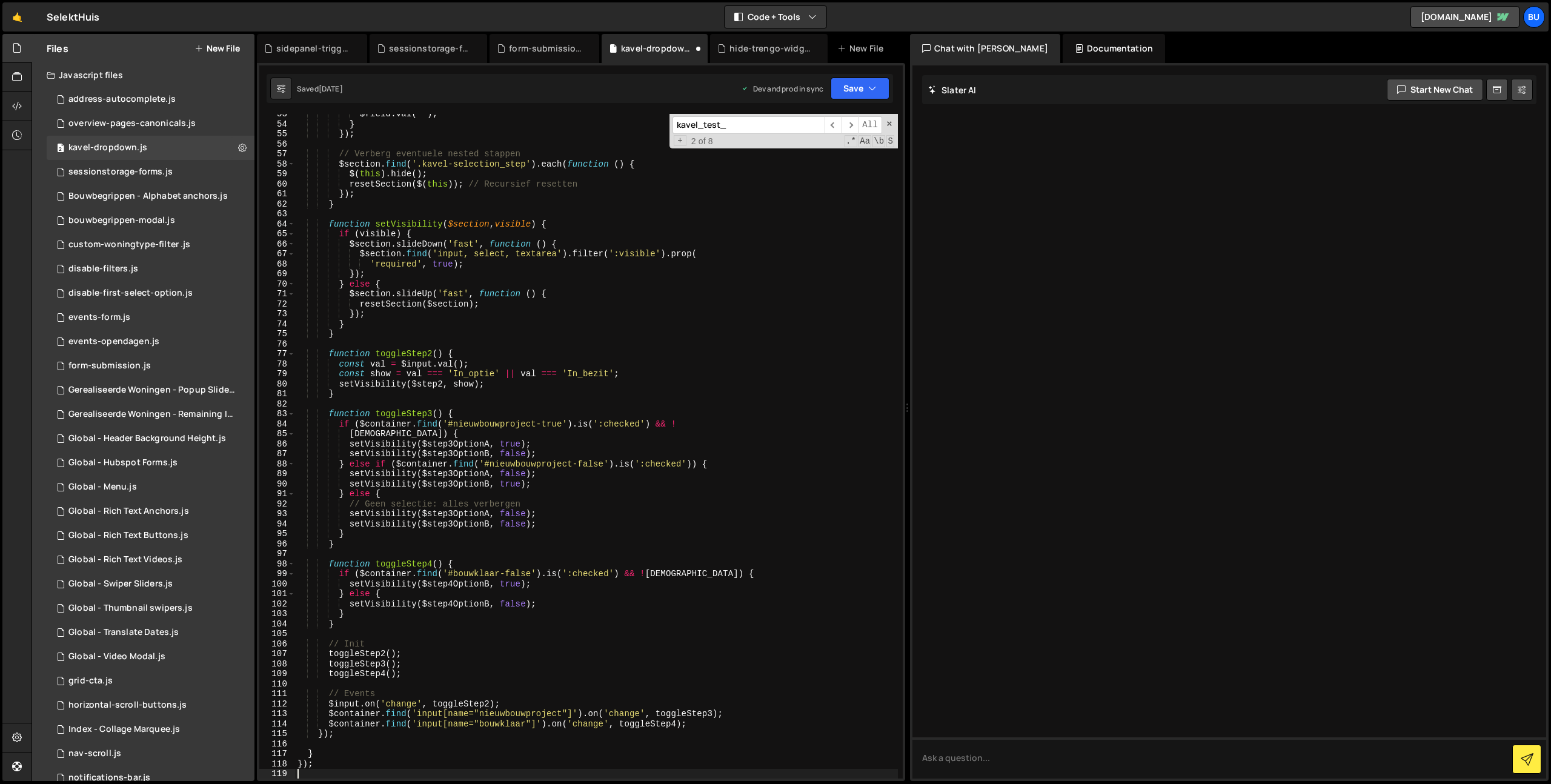
scroll to position [525, 0]
click at [861, 90] on button "Save" at bounding box center [860, 88] width 58 height 21
click at [837, 124] on div "Saved [DATE]" at bounding box center [819, 132] width 126 height 15
drag, startPoint x: 870, startPoint y: 82, endPoint x: 868, endPoint y: 93, distance: 11.2
click at [870, 83] on icon "button" at bounding box center [872, 89] width 9 height 12
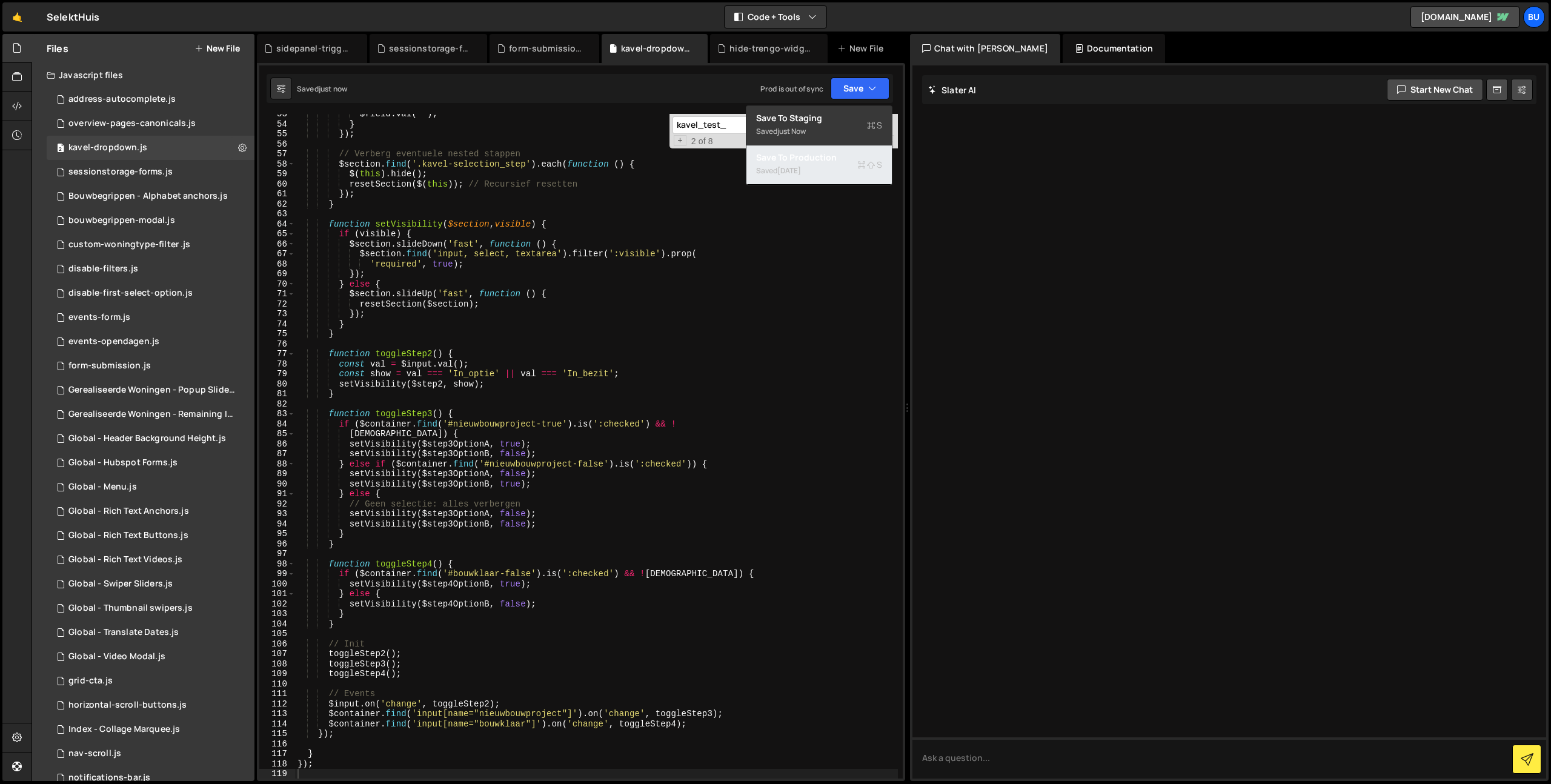
drag, startPoint x: 848, startPoint y: 169, endPoint x: 1182, endPoint y: 3, distance: 373.0
click at [848, 169] on div "Saved [DATE]" at bounding box center [819, 171] width 126 height 15
click at [626, 331] on div "$field . val ( '' ) ; } }) ; // Verberg eventuele nested stappen $section . fin…" at bounding box center [596, 451] width 603 height 685
click at [663, 296] on div "$field . val ( '' ) ; } }) ; // Verberg eventuele nested stappen $section . fin…" at bounding box center [596, 451] width 603 height 685
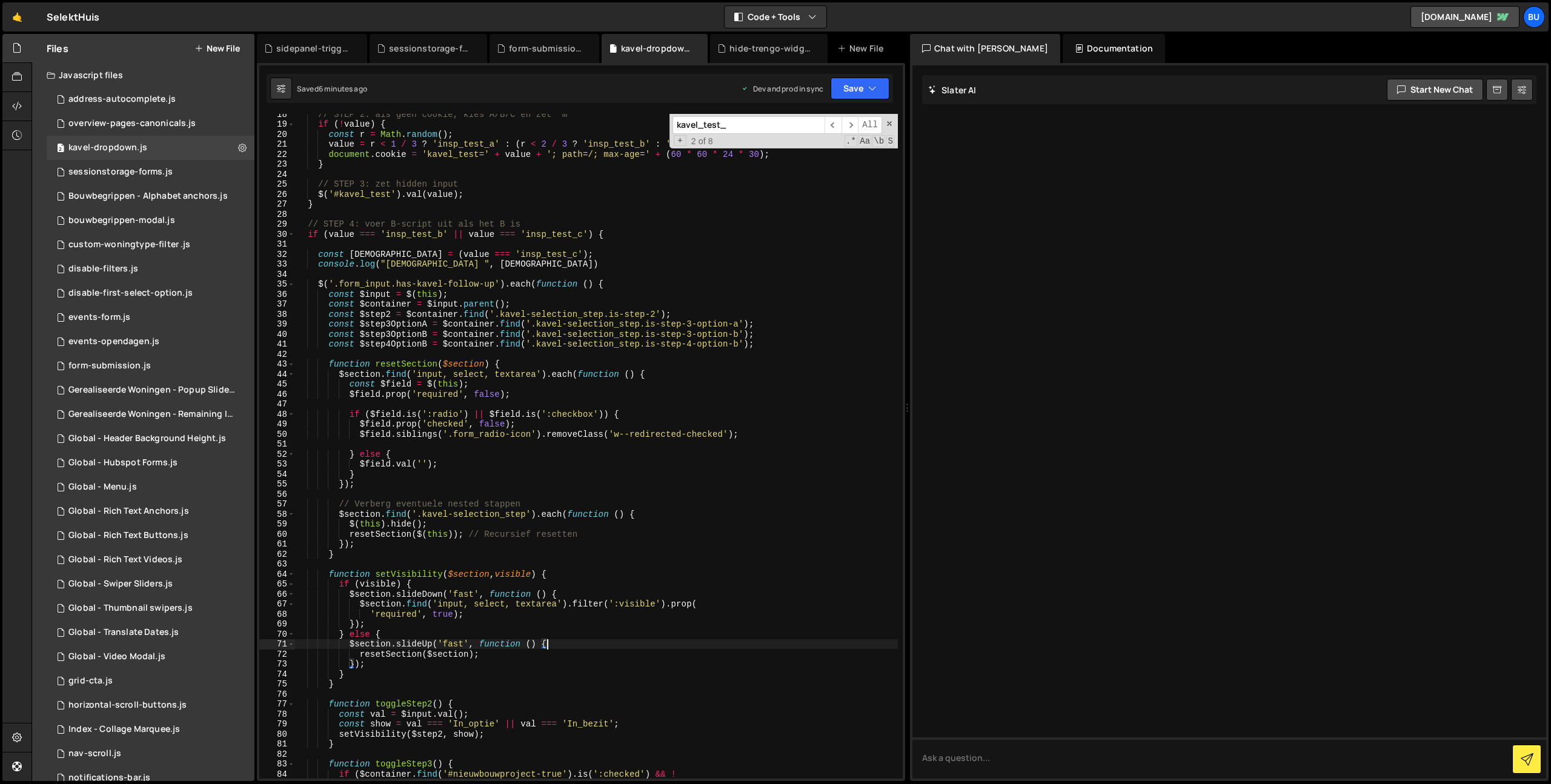
scroll to position [0, 0]
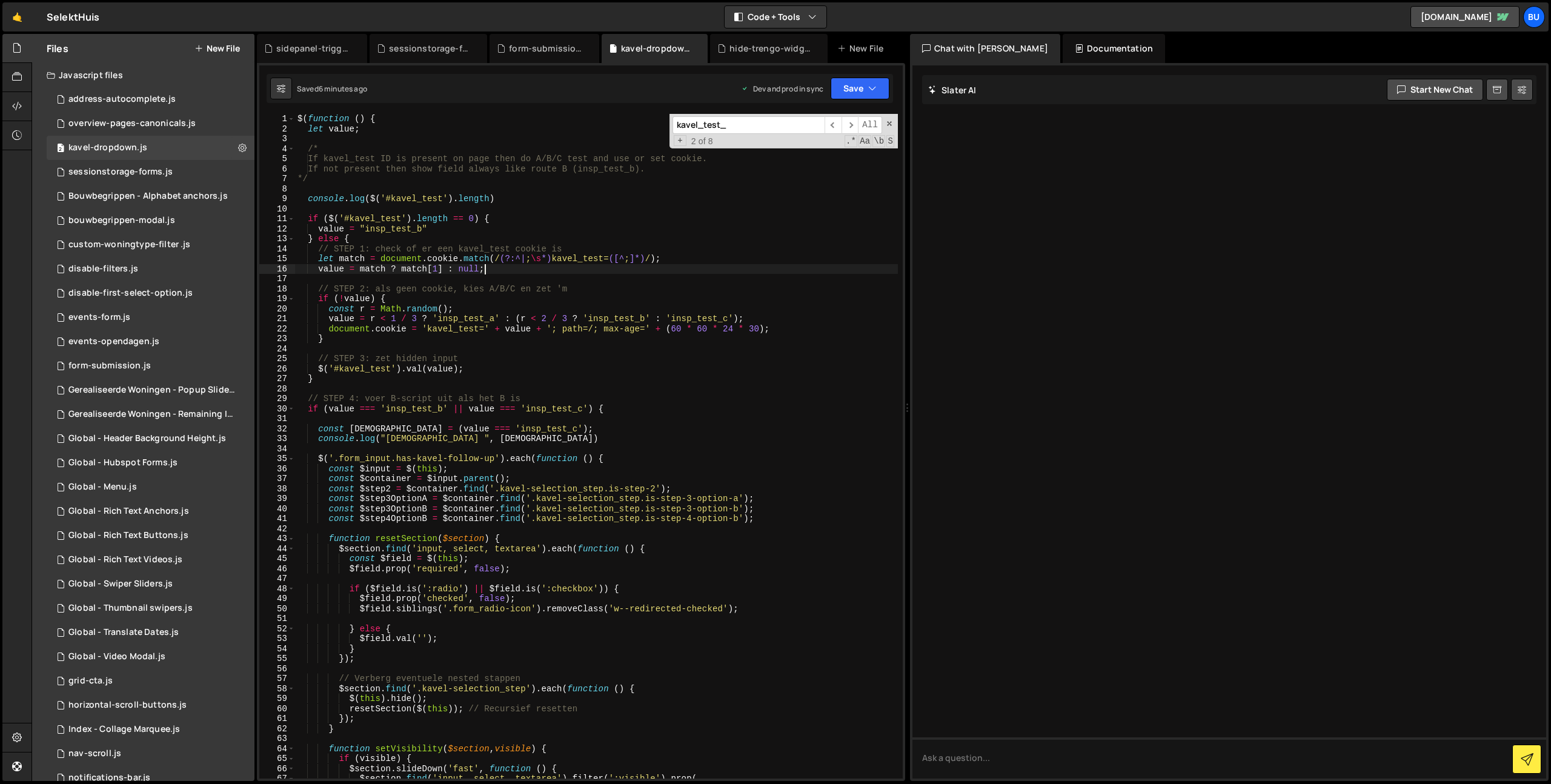
click at [725, 265] on div "$ ( function ( ) { let value ; /* If kavel_test ID is present on page then do A…" at bounding box center [596, 456] width 603 height 685
click at [749, 252] on div "$ ( function ( ) { let value ; /* If kavel_test ID is present on page then do A…" at bounding box center [596, 456] width 603 height 685
click at [747, 258] on div "$ ( function ( ) { let value ; /* If kavel_test ID is present on page then do A…" at bounding box center [596, 456] width 603 height 685
drag, startPoint x: 782, startPoint y: 325, endPoint x: 330, endPoint y: 333, distance: 452.1
click at [329, 331] on div "$ ( function ( ) { let value ; /* If kavel_test ID is present on page then do A…" at bounding box center [596, 456] width 603 height 685
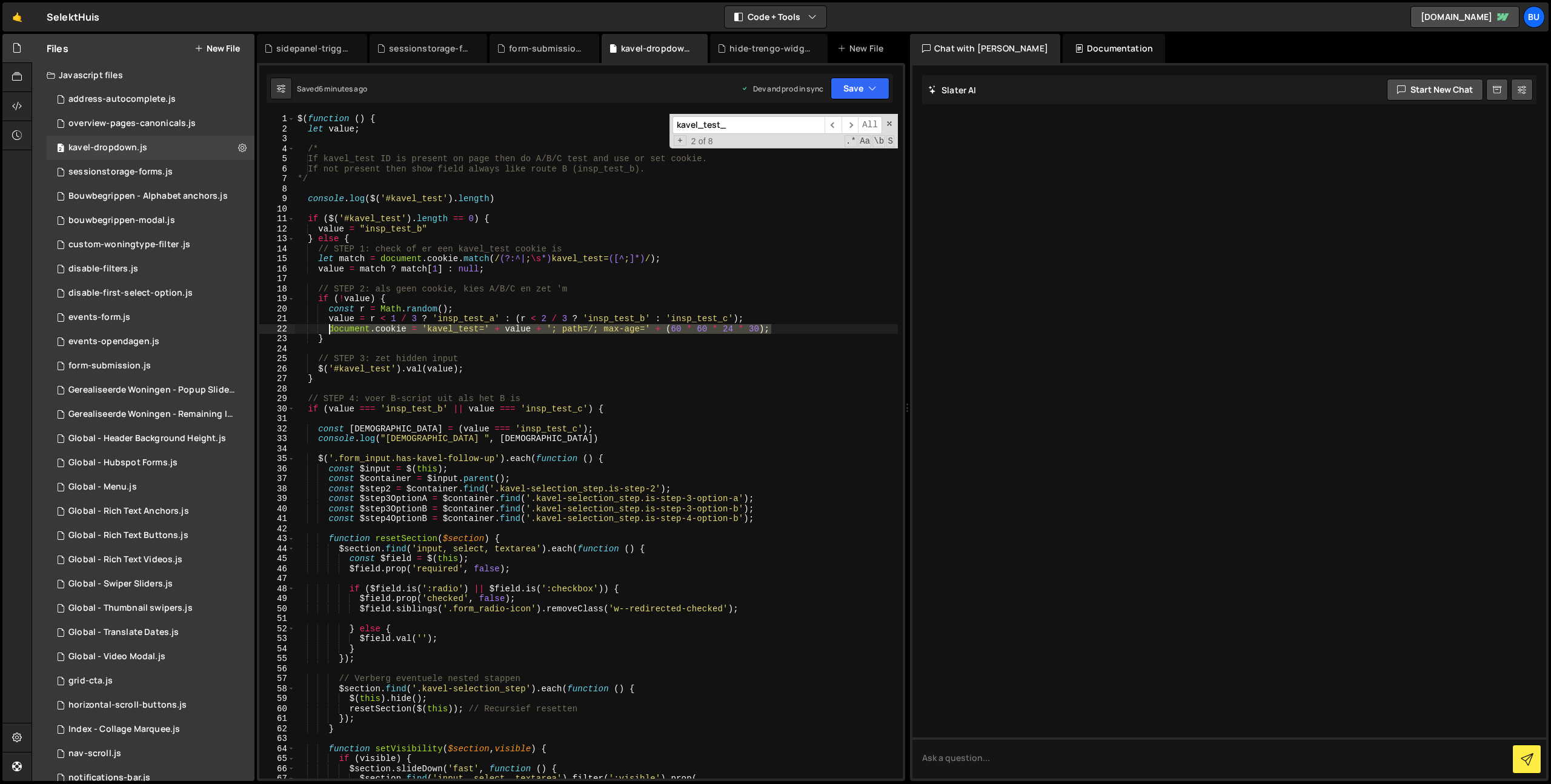
type textarea "document.cookie = 'kavel_test=' + value + '; path=/; max-age=' + ([DEMOGRAPHIC_…"
click at [390, 353] on div "$ ( function ( ) { let value ; /* If kavel_test ID is present on page then do A…" at bounding box center [596, 456] width 603 height 685
click at [434, 341] on div "$ ( function ( ) { let value ; /* If kavel_test ID is present on page then do A…" at bounding box center [596, 456] width 603 height 685
type textarea "}"
click at [419, 351] on div "$ ( function ( ) { let value ; /* If kavel_test ID is present on page then do A…" at bounding box center [596, 456] width 603 height 685
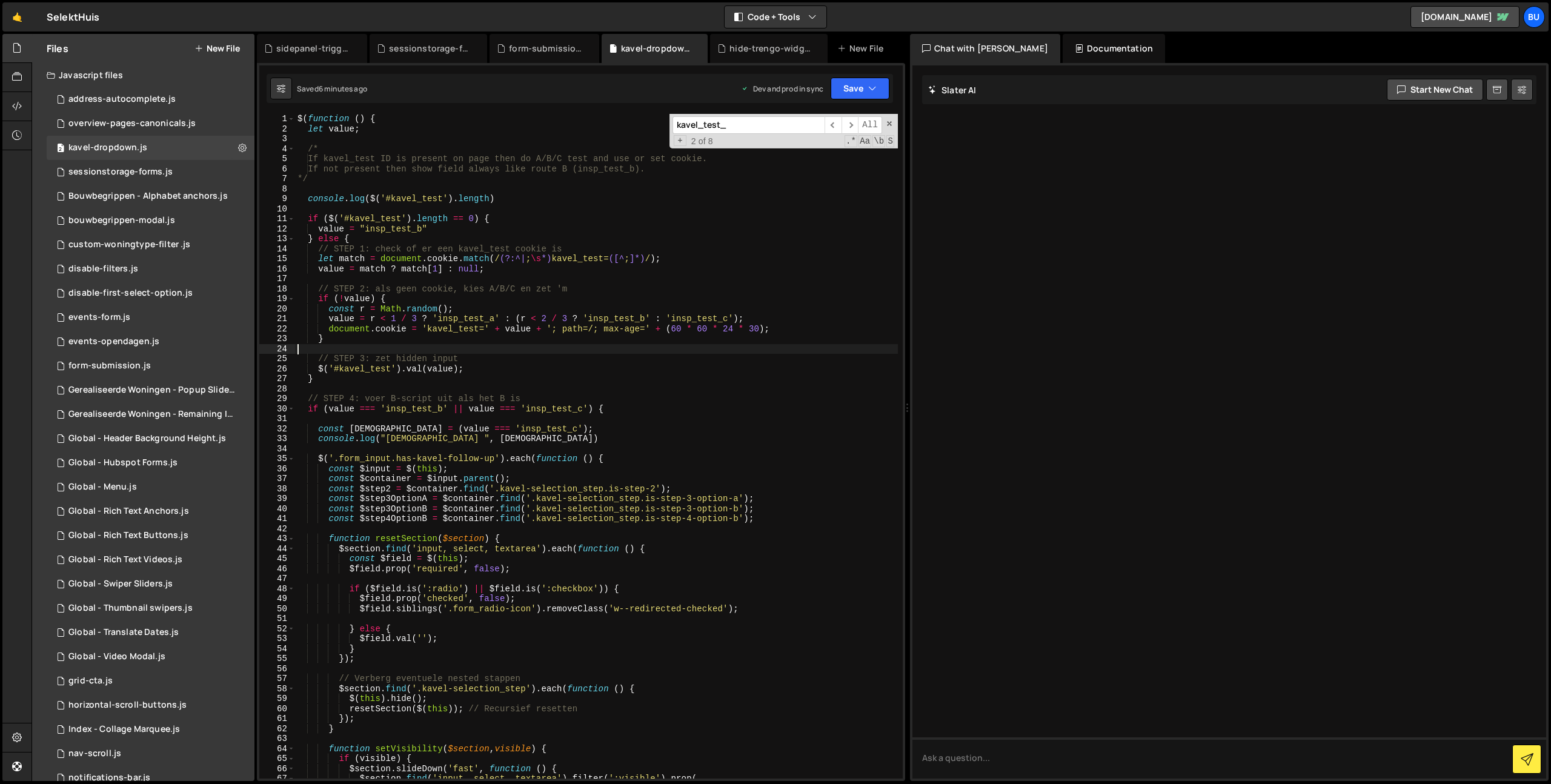
click at [435, 337] on div "$ ( function ( ) { let value ; /* If kavel_test ID is present on page then do A…" at bounding box center [596, 456] width 603 height 685
type textarea "}"
click at [417, 352] on div "$ ( function ( ) { let value ; /* If kavel_test ID is present on page then do A…" at bounding box center [596, 456] width 603 height 685
click at [435, 336] on div "$ ( function ( ) { let value ; /* If kavel_test ID is present on page then do A…" at bounding box center [596, 456] width 603 height 685
type textarea "}"
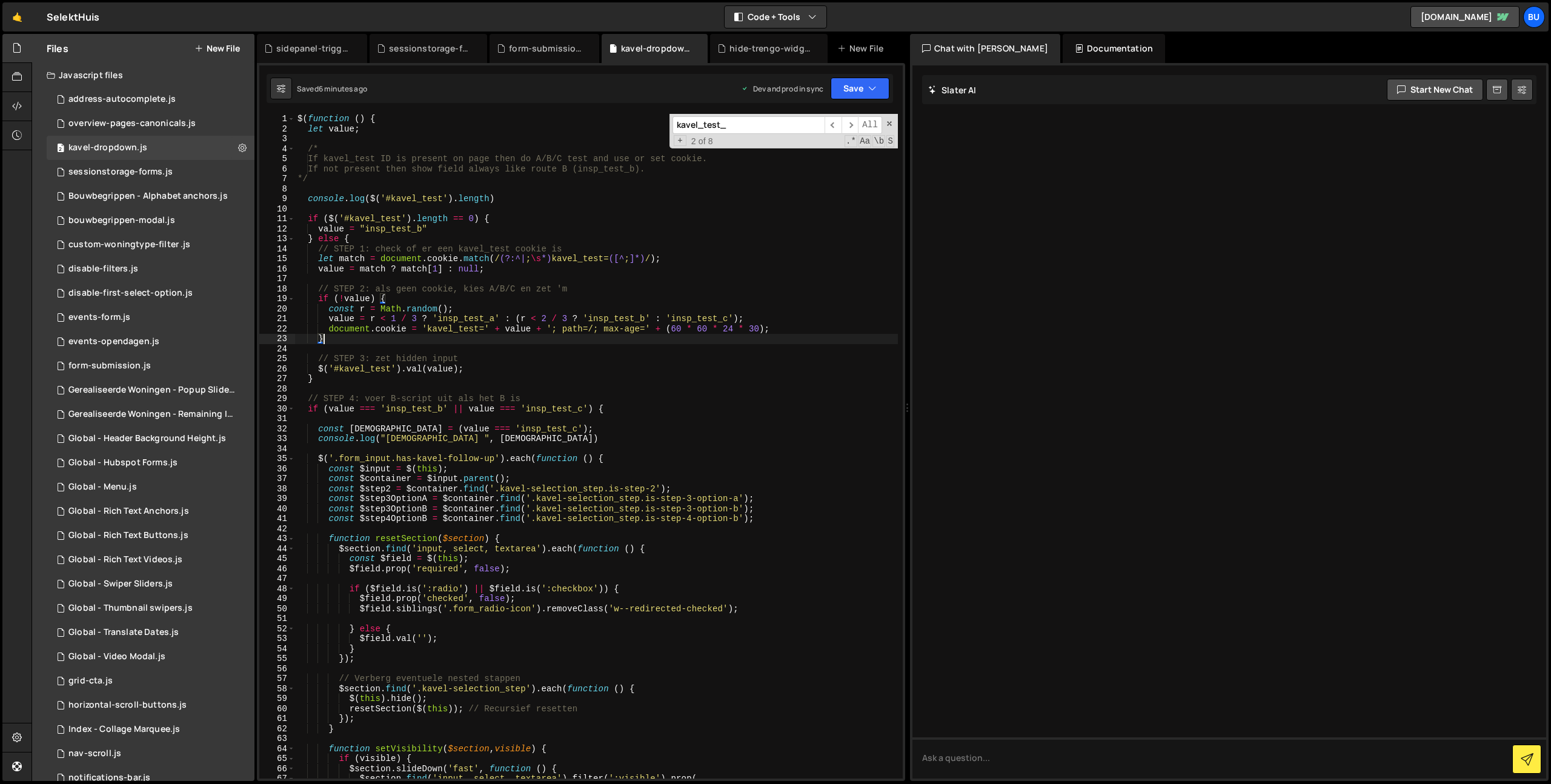
click at [419, 350] on div "$ ( function ( ) { let value ; /* If kavel_test ID is present on page then do A…" at bounding box center [596, 456] width 603 height 685
click at [435, 339] on div "$ ( function ( ) { let value ; /* If kavel_test ID is present on page then do A…" at bounding box center [596, 456] width 603 height 685
click at [433, 342] on div "$ ( function ( ) { let value ; /* If kavel_test ID is present on page then do A…" at bounding box center [596, 456] width 603 height 685
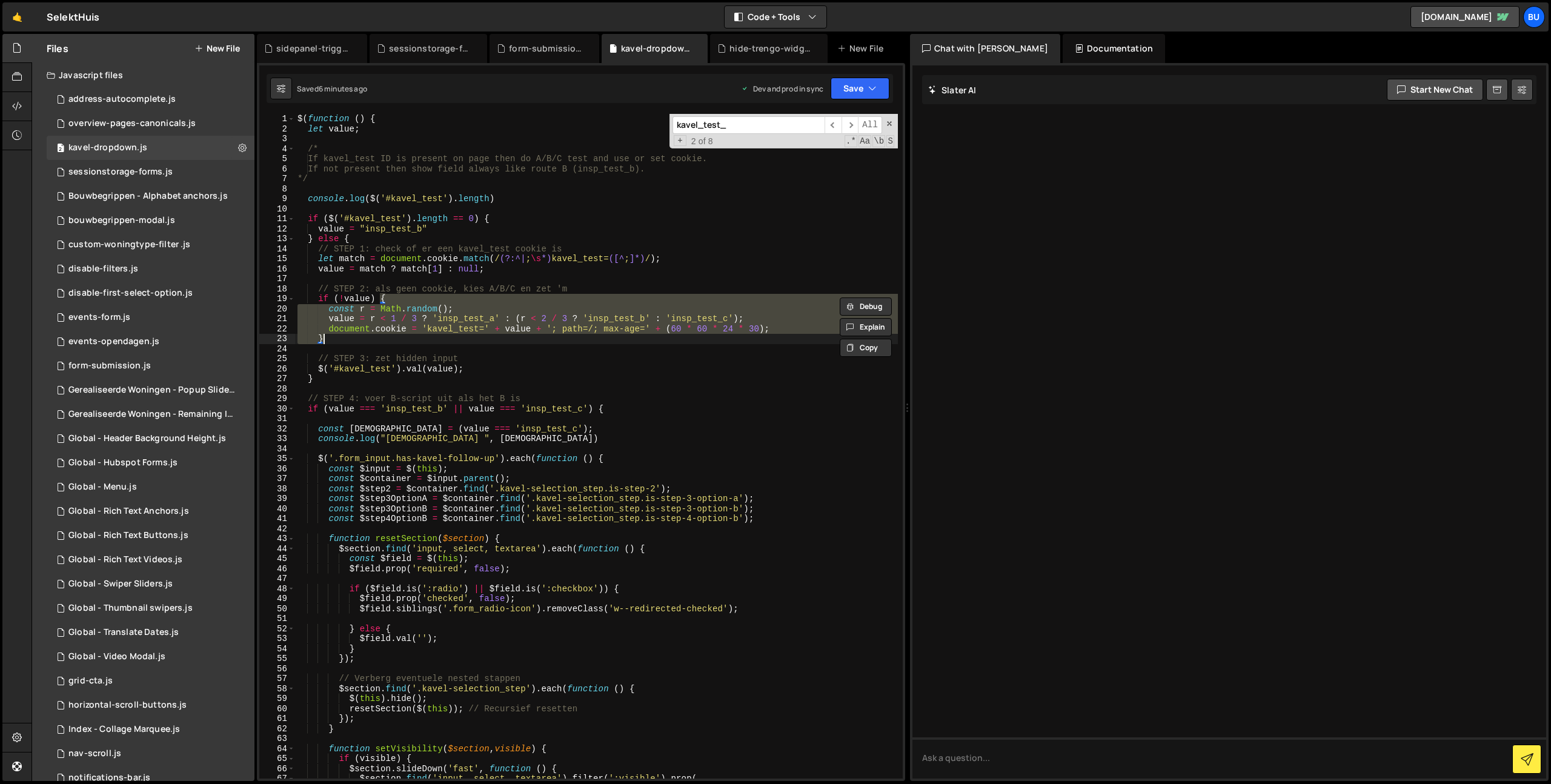
click at [417, 359] on div "$ ( function ( ) { let value ; /* If kavel_test ID is present on page then do A…" at bounding box center [596, 456] width 603 height 685
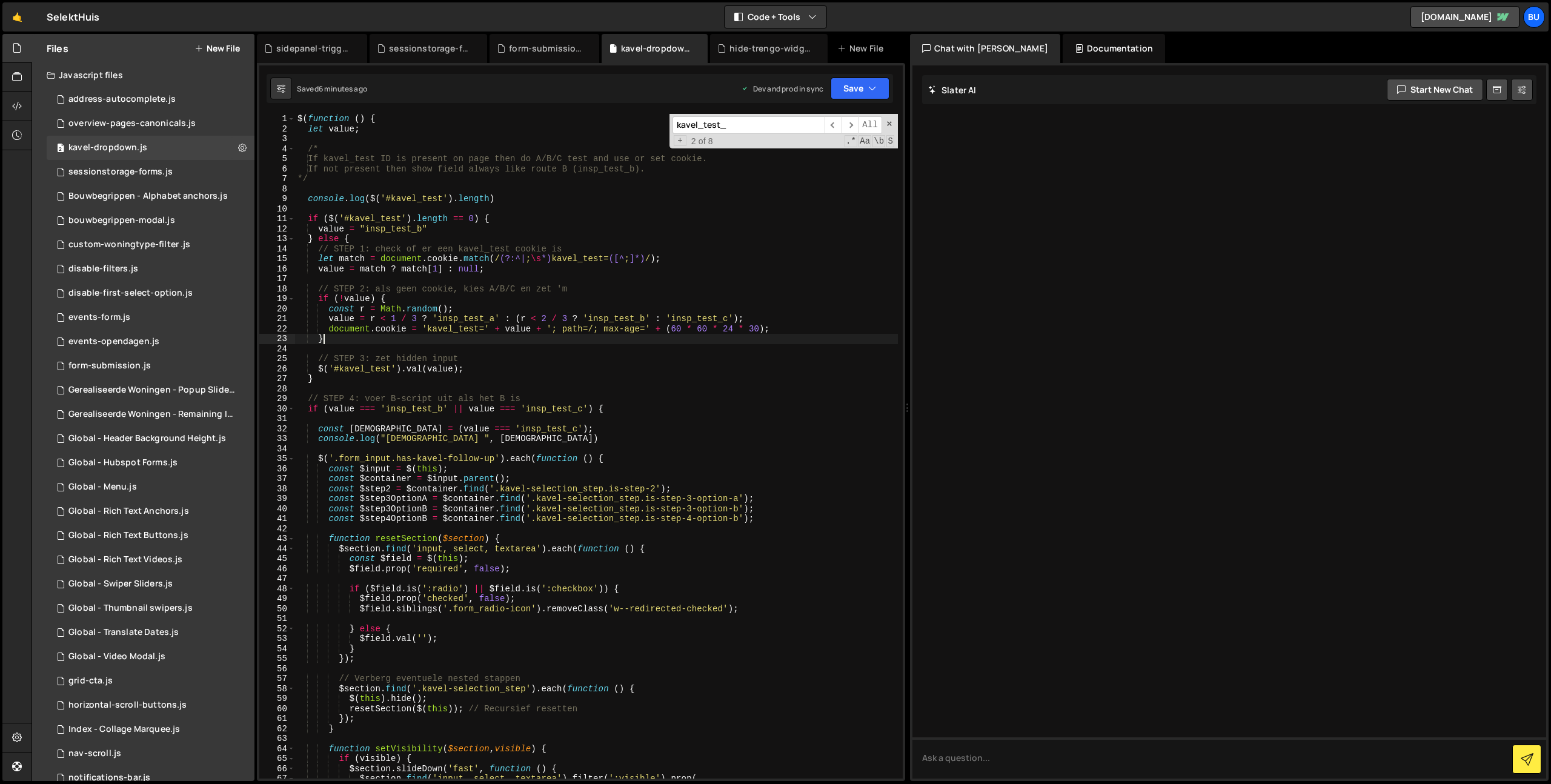
click at [450, 343] on div "$ ( function ( ) { let value ; /* If kavel_test ID is present on page then do A…" at bounding box center [596, 456] width 603 height 685
drag, startPoint x: 890, startPoint y: 125, endPoint x: 888, endPoint y: 117, distance: 8.2
click at [890, 124] on span at bounding box center [889, 124] width 9 height 9
click at [538, 239] on div "$ ( function ( ) { let value ; /* If kavel_test ID is present on page then do A…" at bounding box center [596, 456] width 603 height 685
click at [527, 268] on div "$ ( function ( ) { let value ; /* If kavel_test ID is present on page then do A…" at bounding box center [596, 456] width 603 height 685
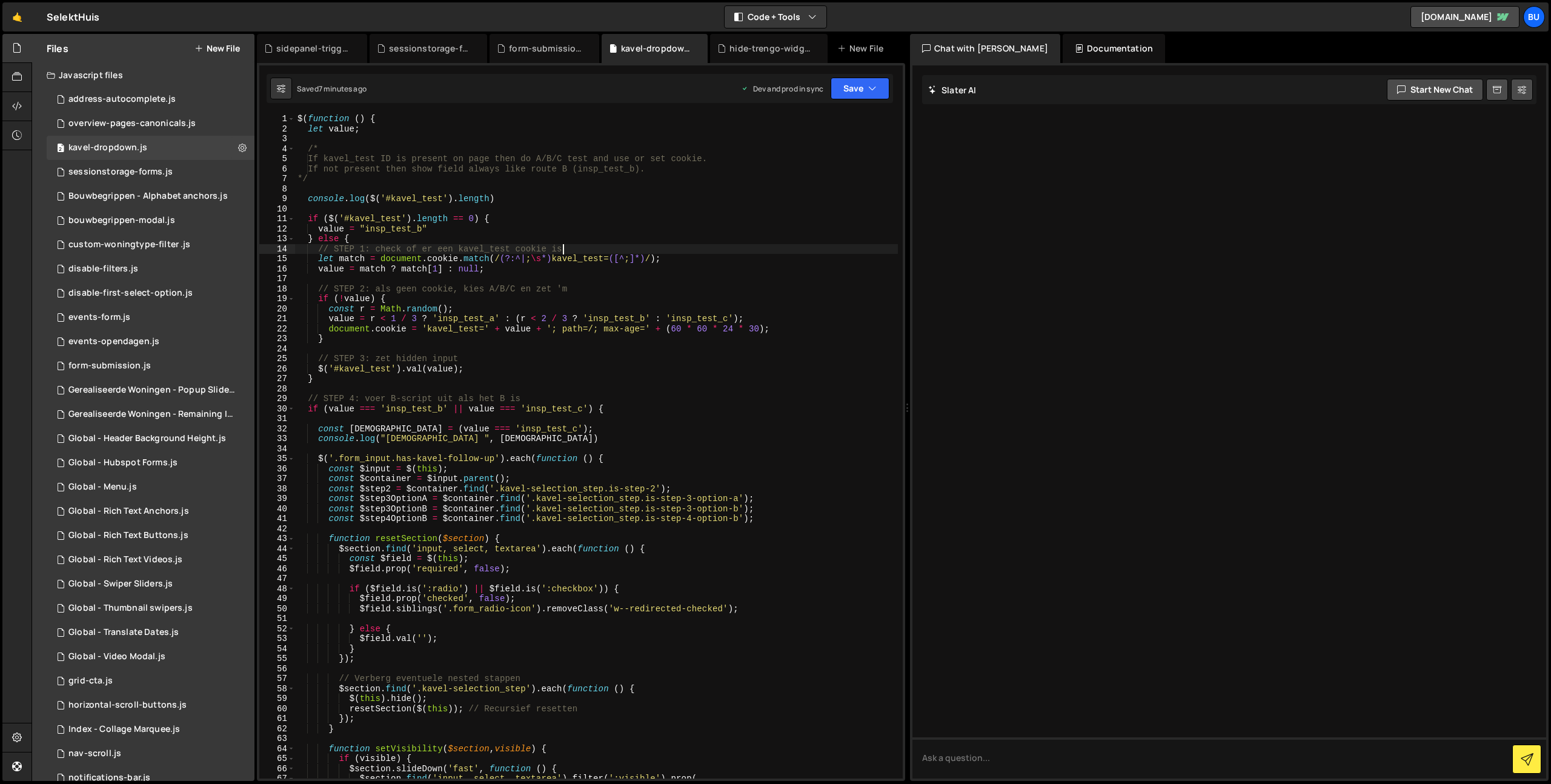
click at [587, 250] on div "$ ( function ( ) { let value ; /* If kavel_test ID is present on page then do A…" at bounding box center [596, 456] width 603 height 685
click at [570, 265] on div "$ ( function ( ) { let value ; /* If kavel_test ID is present on page then do A…" at bounding box center [596, 456] width 603 height 685
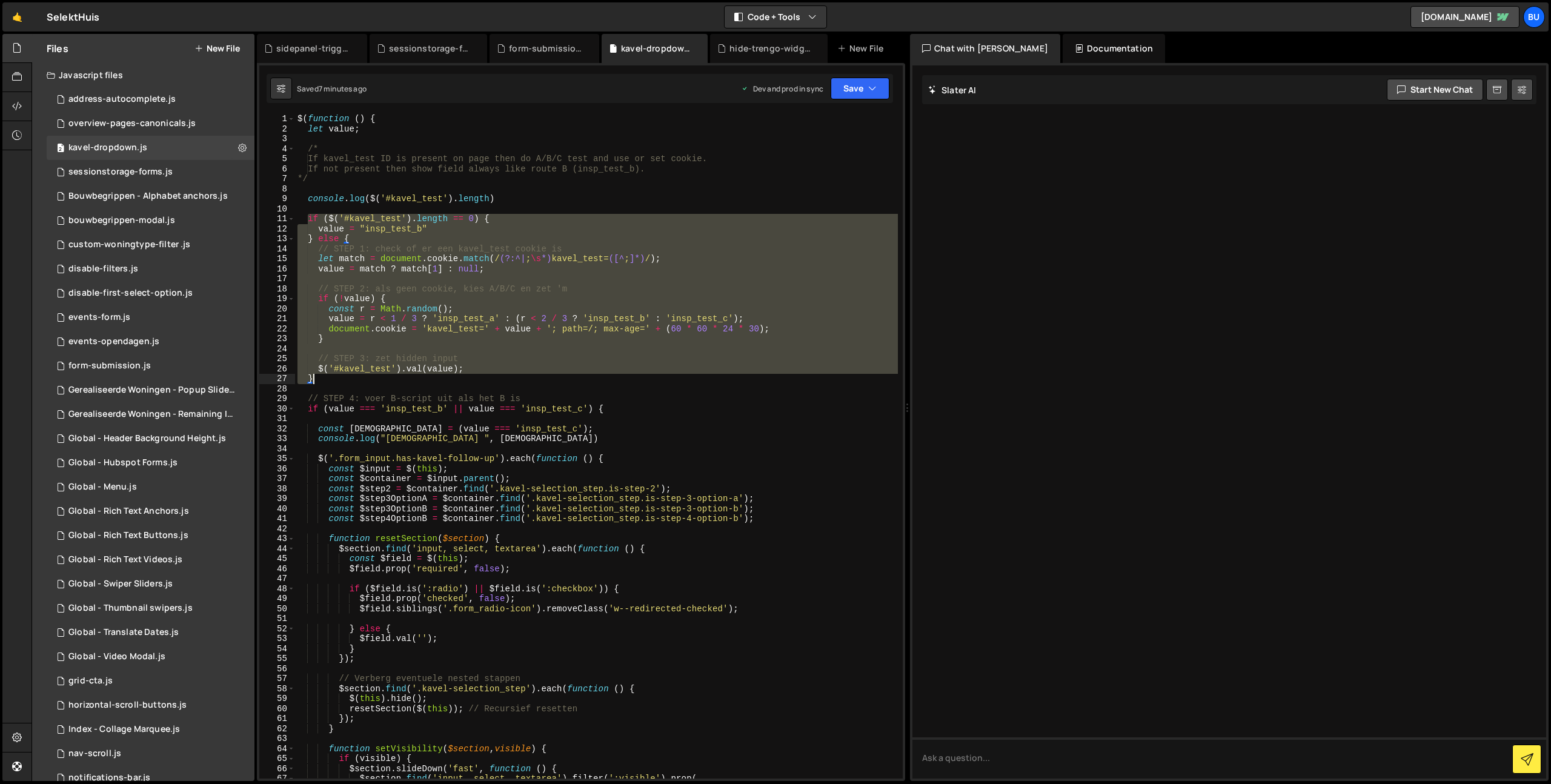
drag, startPoint x: 313, startPoint y: 218, endPoint x: 370, endPoint y: 353, distance: 146.5
click at [372, 378] on div "$ ( function ( ) { let value ; /* If kavel_test ID is present on page then do A…" at bounding box center [596, 456] width 603 height 685
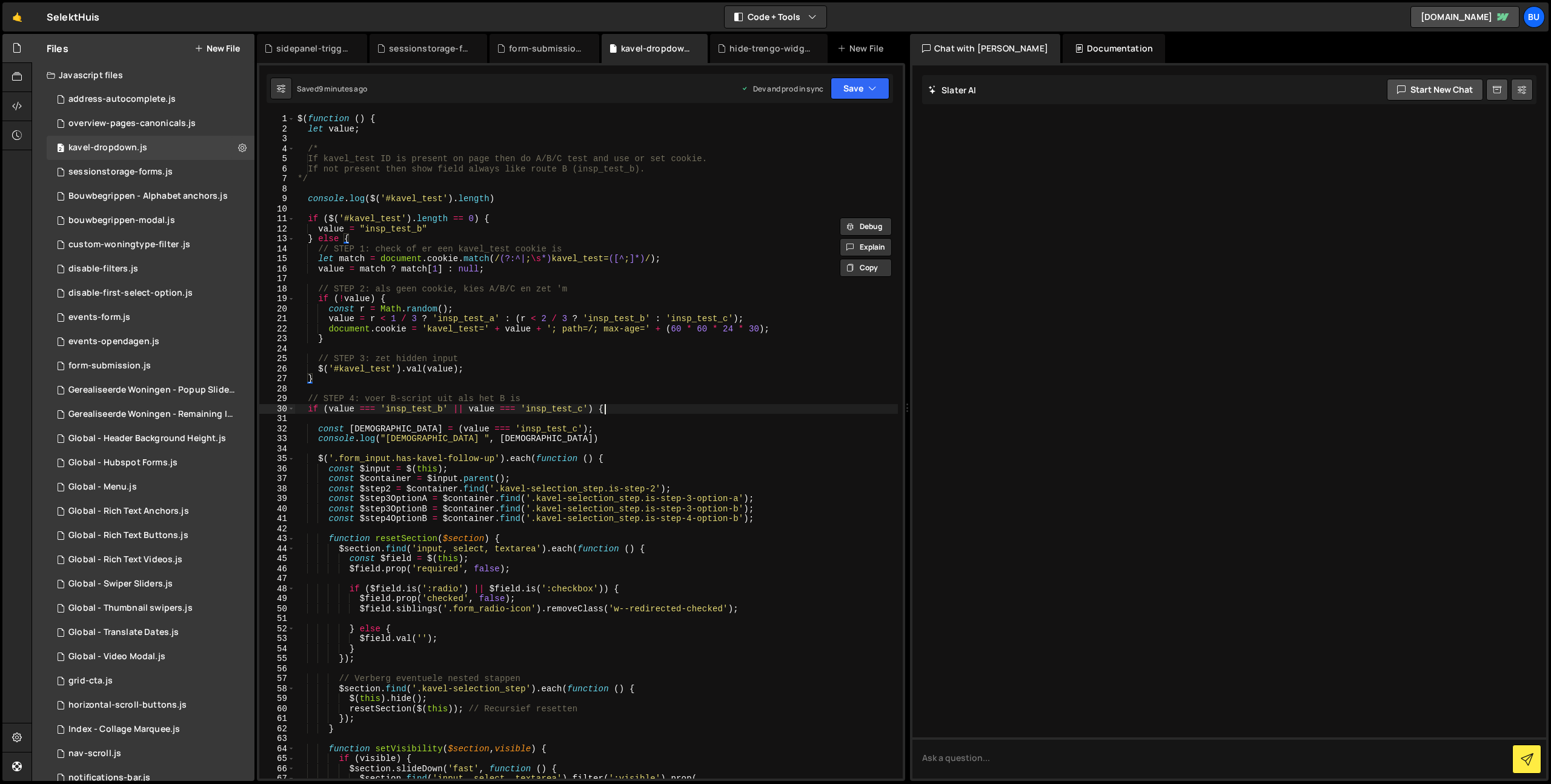
drag, startPoint x: 638, startPoint y: 404, endPoint x: 651, endPoint y: 351, distance: 54.6
click at [638, 404] on div "$ ( function ( ) { let value ; /* If kavel_test ID is present on page then do A…" at bounding box center [596, 456] width 603 height 685
click at [679, 338] on div "$ ( function ( ) { let value ; /* If kavel_test ID is present on page then do A…" at bounding box center [596, 456] width 603 height 685
click at [461, 332] on div "$ ( function ( ) { let value ; /* If kavel_test ID is present on page then do A…" at bounding box center [596, 456] width 603 height 685
click at [454, 332] on div "$ ( function ( ) { let value ; /* If kavel_test ID is present on page then do A…" at bounding box center [596, 456] width 603 height 685
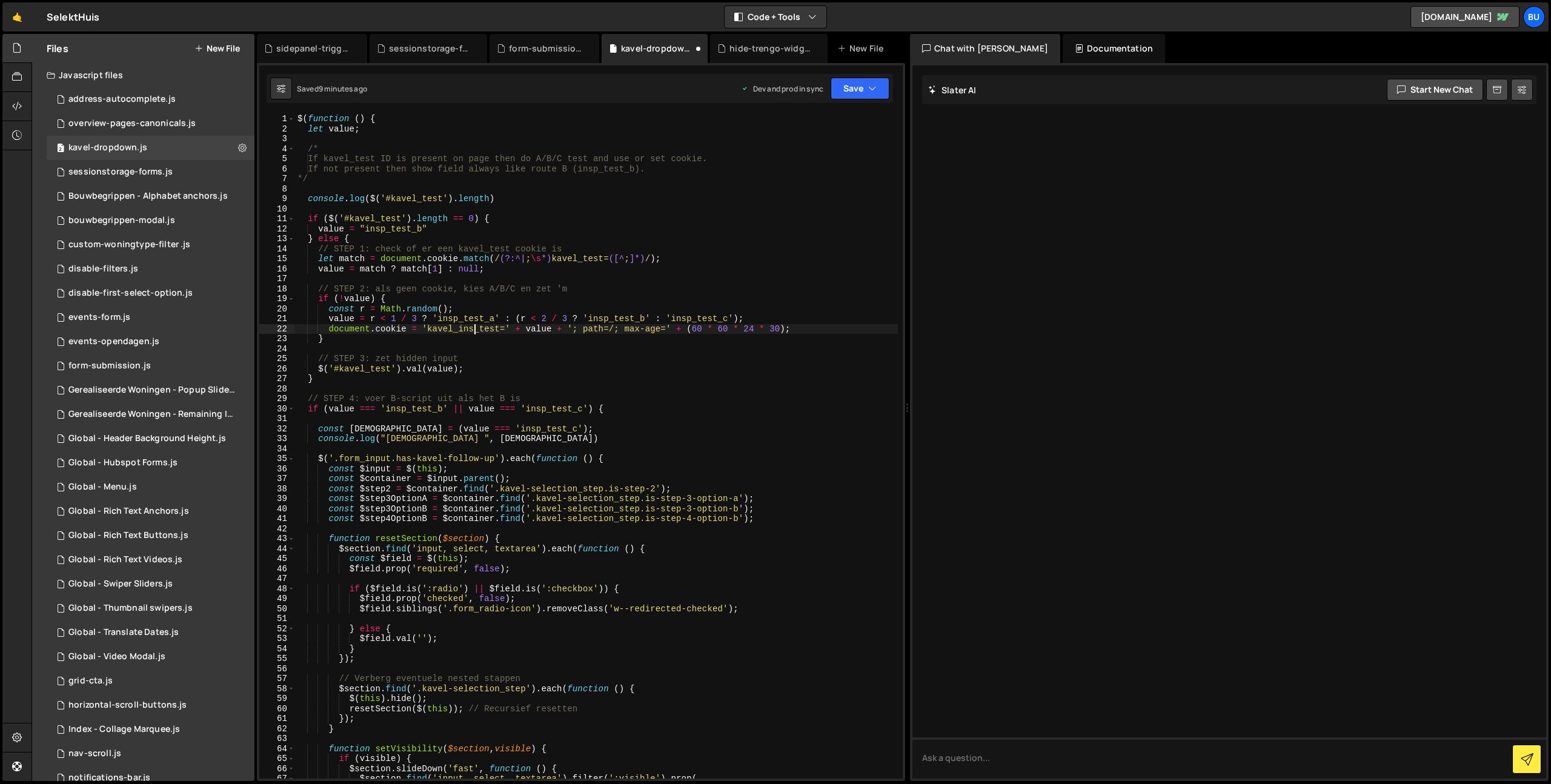
scroll to position [0, 12]
click at [466, 332] on div "$ ( function ( ) { let value ; /* If kavel_test ID is present on page then do A…" at bounding box center [596, 456] width 603 height 685
click at [570, 259] on div "$ ( function ( ) { let value ; /* If kavel_test ID is present on page then do A…" at bounding box center [596, 456] width 603 height 685
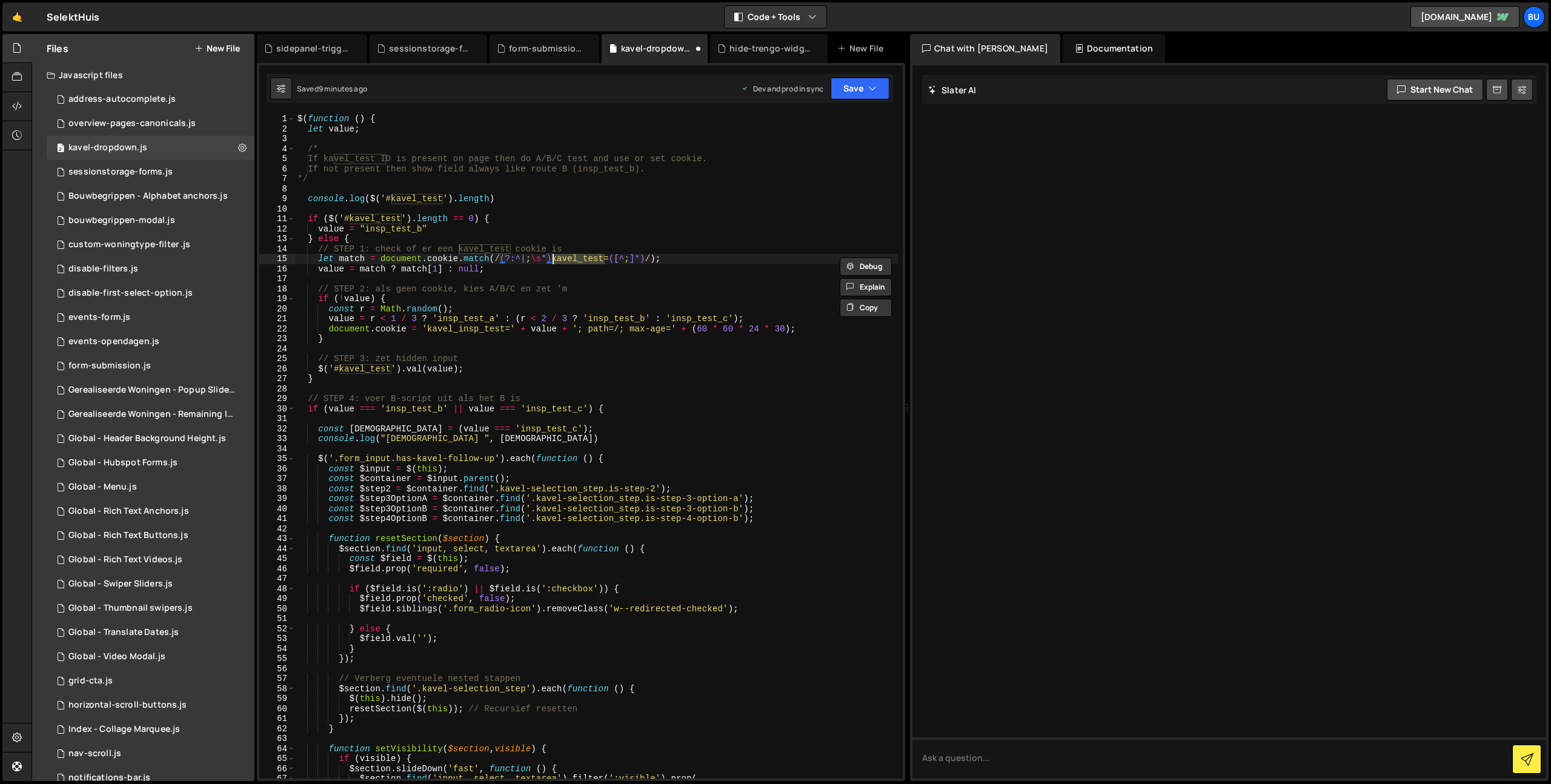
paste textarea "insp_"
click at [442, 257] on div "$ ( function ( ) { let value ; /* If kavel_test ID is present on page then do A…" at bounding box center [596, 456] width 603 height 685
type textarea "let match = document.cookie.match(/(?:^|;\s*)kavel_insp_test=([^;]*)/);"
type input "cookie"
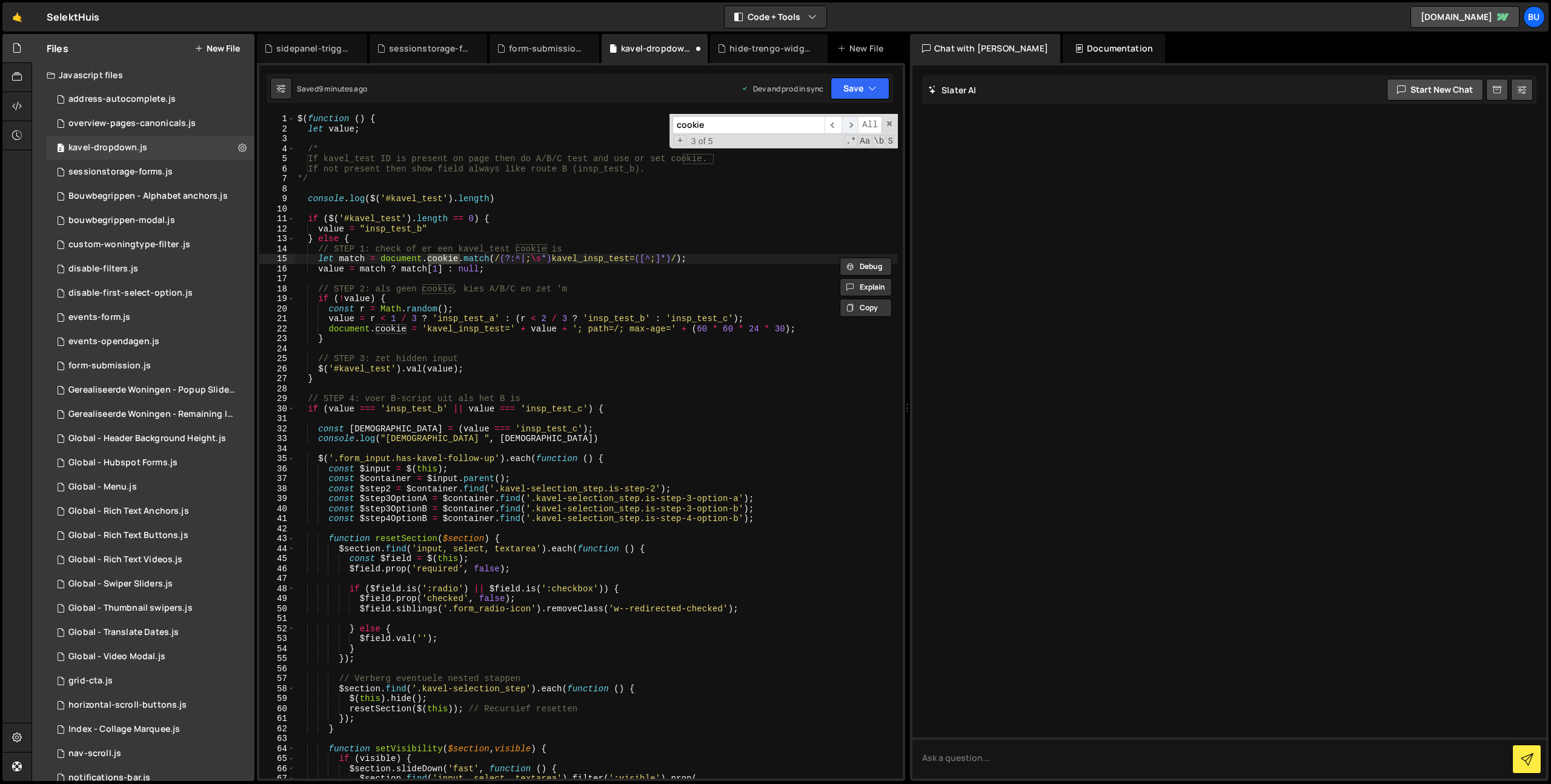
click at [848, 125] on span "​" at bounding box center [849, 125] width 17 height 17
click at [848, 126] on span "​" at bounding box center [849, 125] width 17 height 17
click at [846, 128] on span "​" at bounding box center [849, 125] width 17 height 17
click at [849, 126] on span "​" at bounding box center [849, 125] width 17 height 17
click at [853, 126] on span "​" at bounding box center [849, 125] width 17 height 17
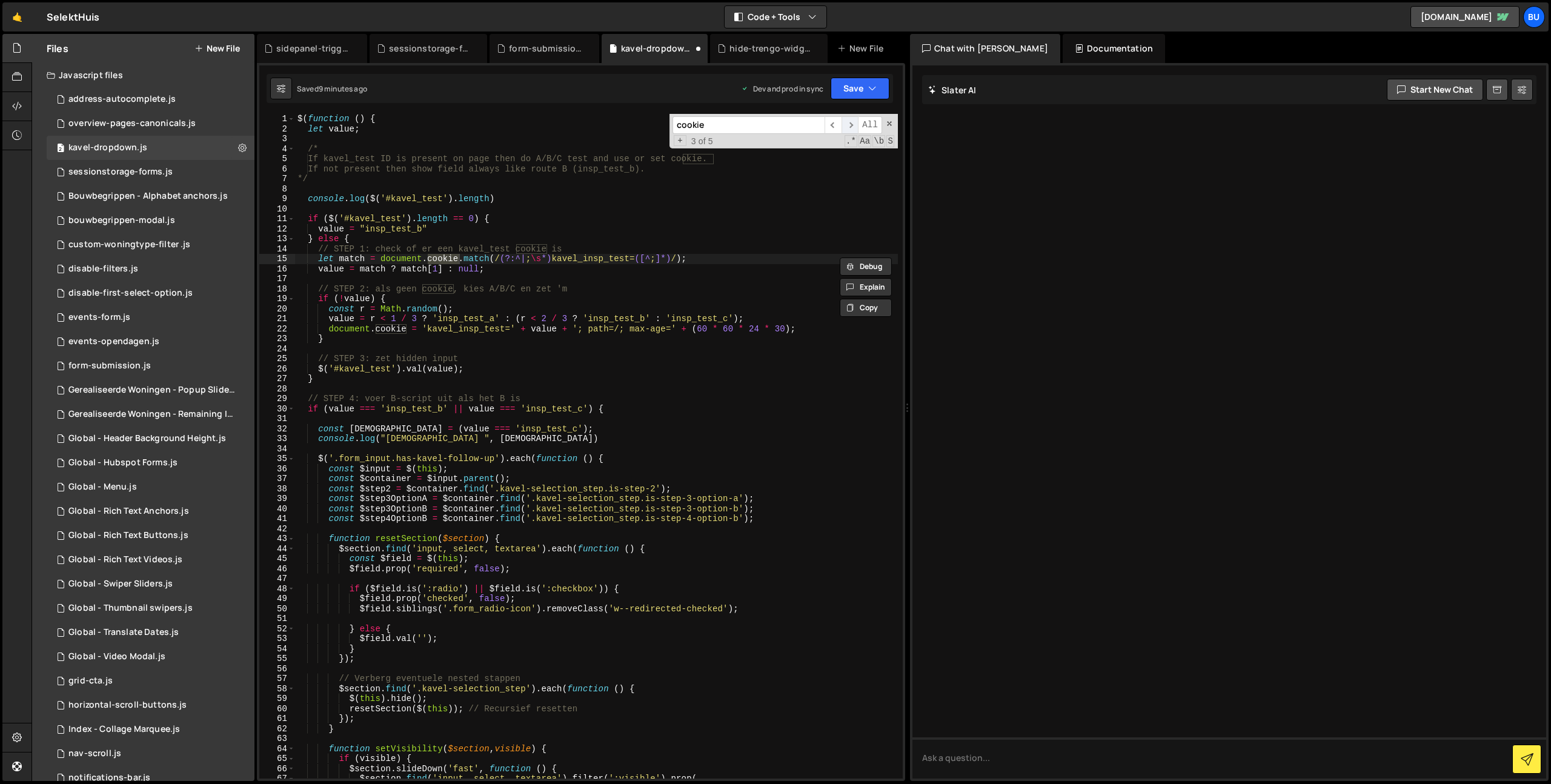
click at [853, 126] on span "​" at bounding box center [849, 125] width 17 height 17
click at [853, 126] on span "​" at bounding box center [849, 125] width 17 height 17
click at [743, 231] on div "$ ( function ( ) { let value ; /* If kavel_test ID is present on page then do A…" at bounding box center [596, 456] width 603 height 685
type textarea "value = "insp_test_b" } else {"
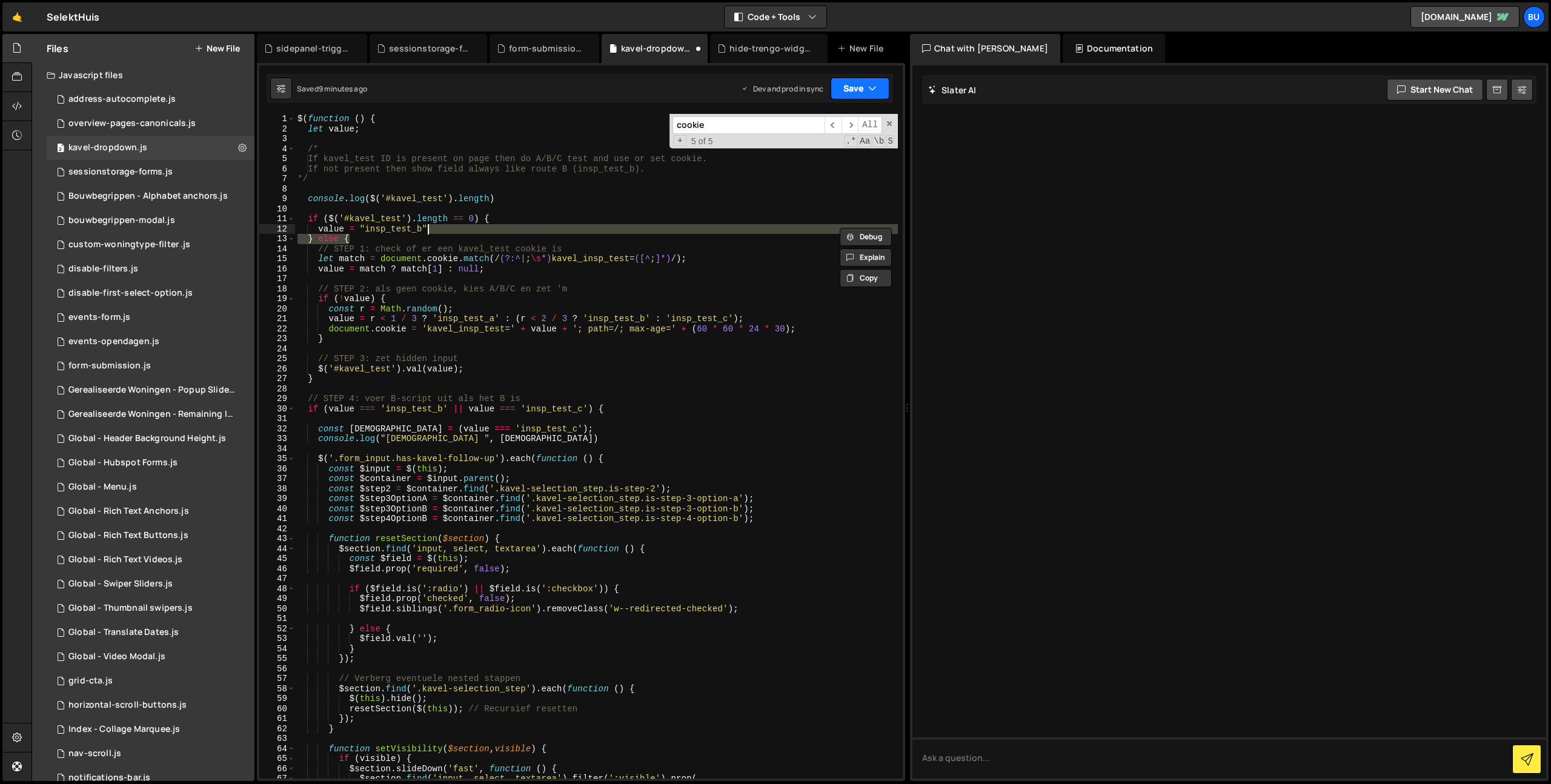
click at [884, 89] on button "Save" at bounding box center [860, 88] width 58 height 21
click at [839, 126] on div "Saved 9 minutes ago" at bounding box center [819, 132] width 126 height 15
click at [872, 87] on icon "button" at bounding box center [872, 89] width 9 height 12
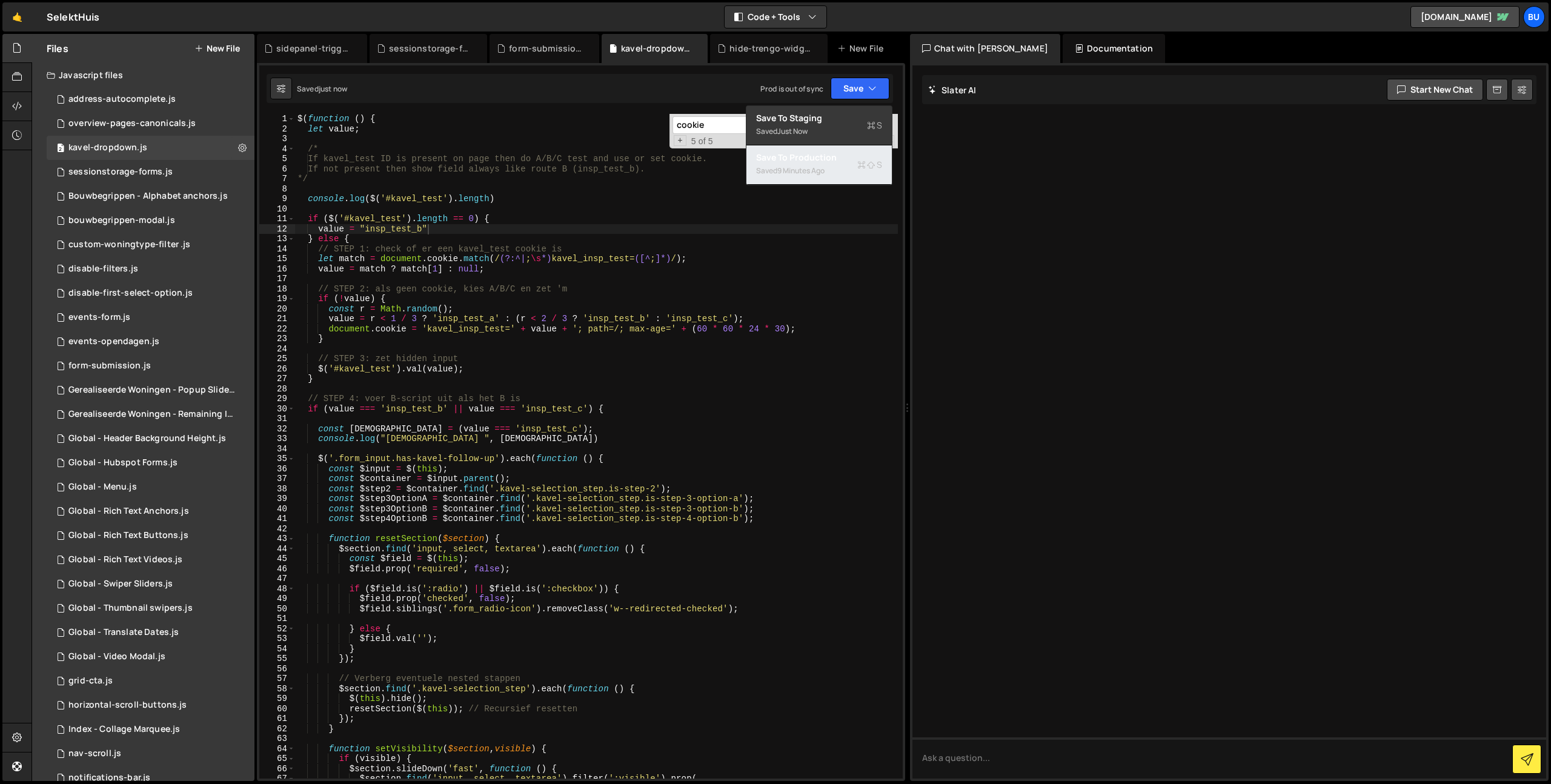
click at [838, 160] on div "Save to Production S" at bounding box center [819, 157] width 126 height 12
